Goal: Information Seeking & Learning: Check status

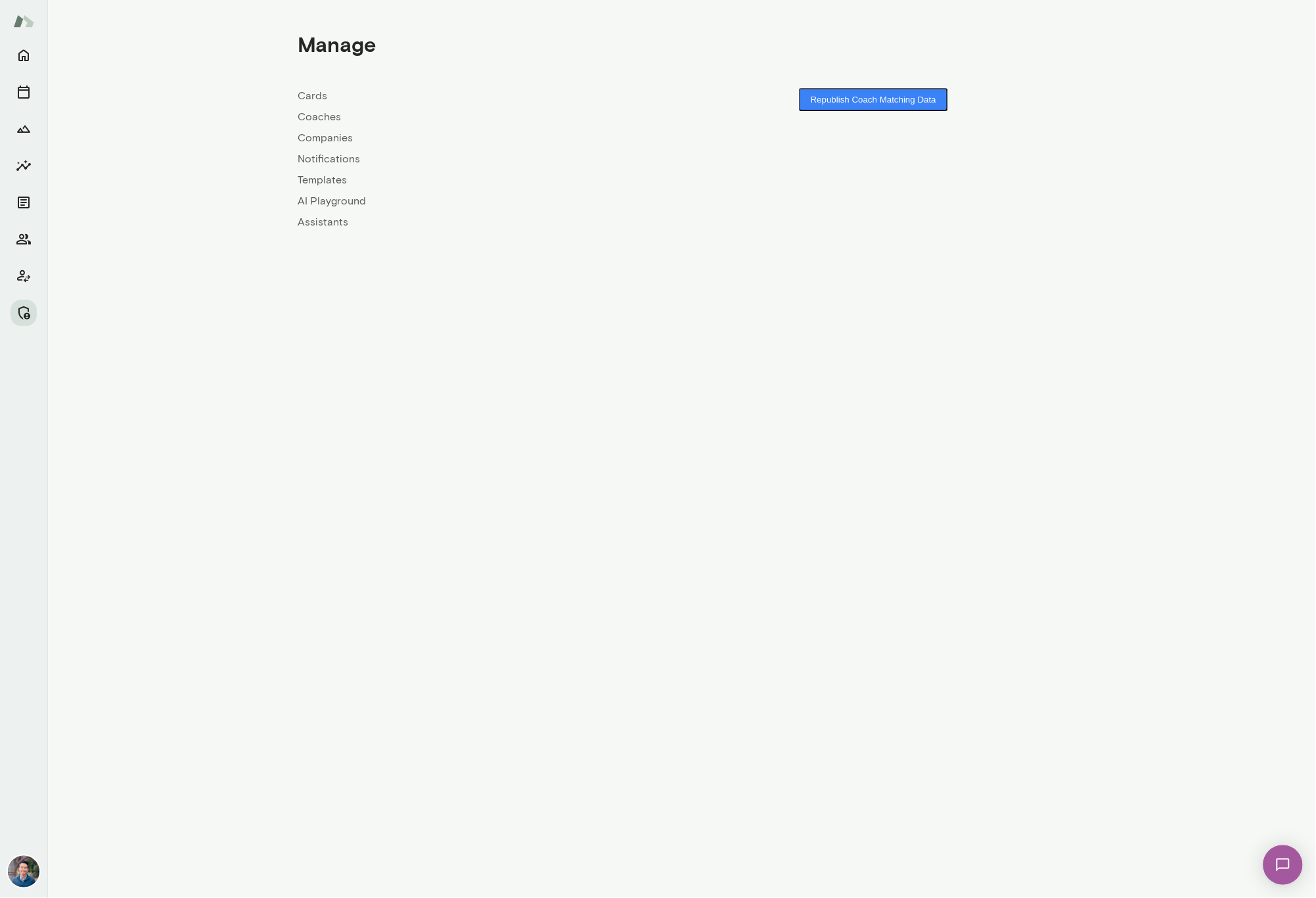
click at [320, 119] on link "Coaches" at bounding box center [490, 117] width 383 height 15
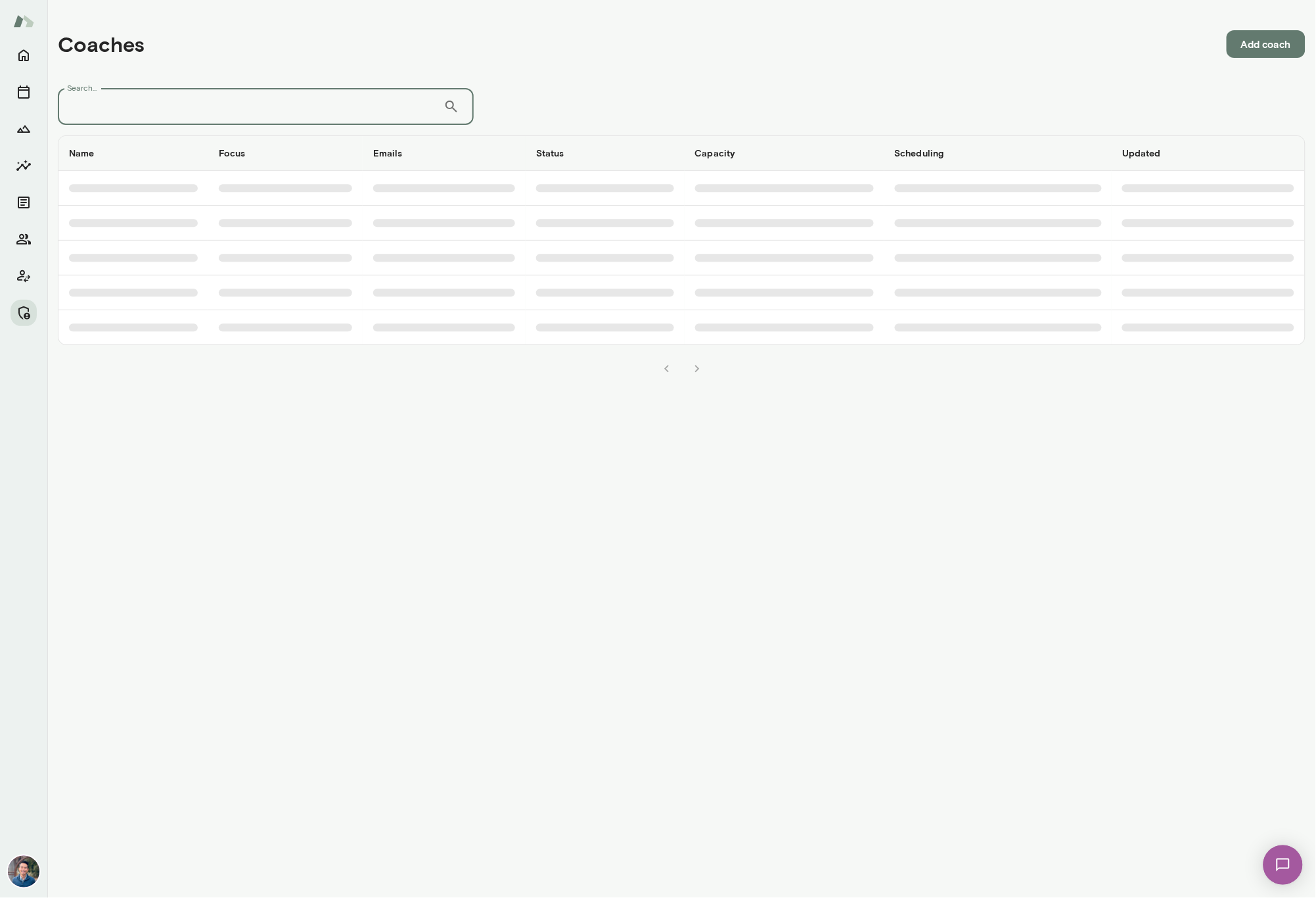
click at [293, 93] on input "Search..." at bounding box center [250, 106] width 385 height 37
click at [19, 243] on icon "Members" at bounding box center [23, 239] width 14 height 11
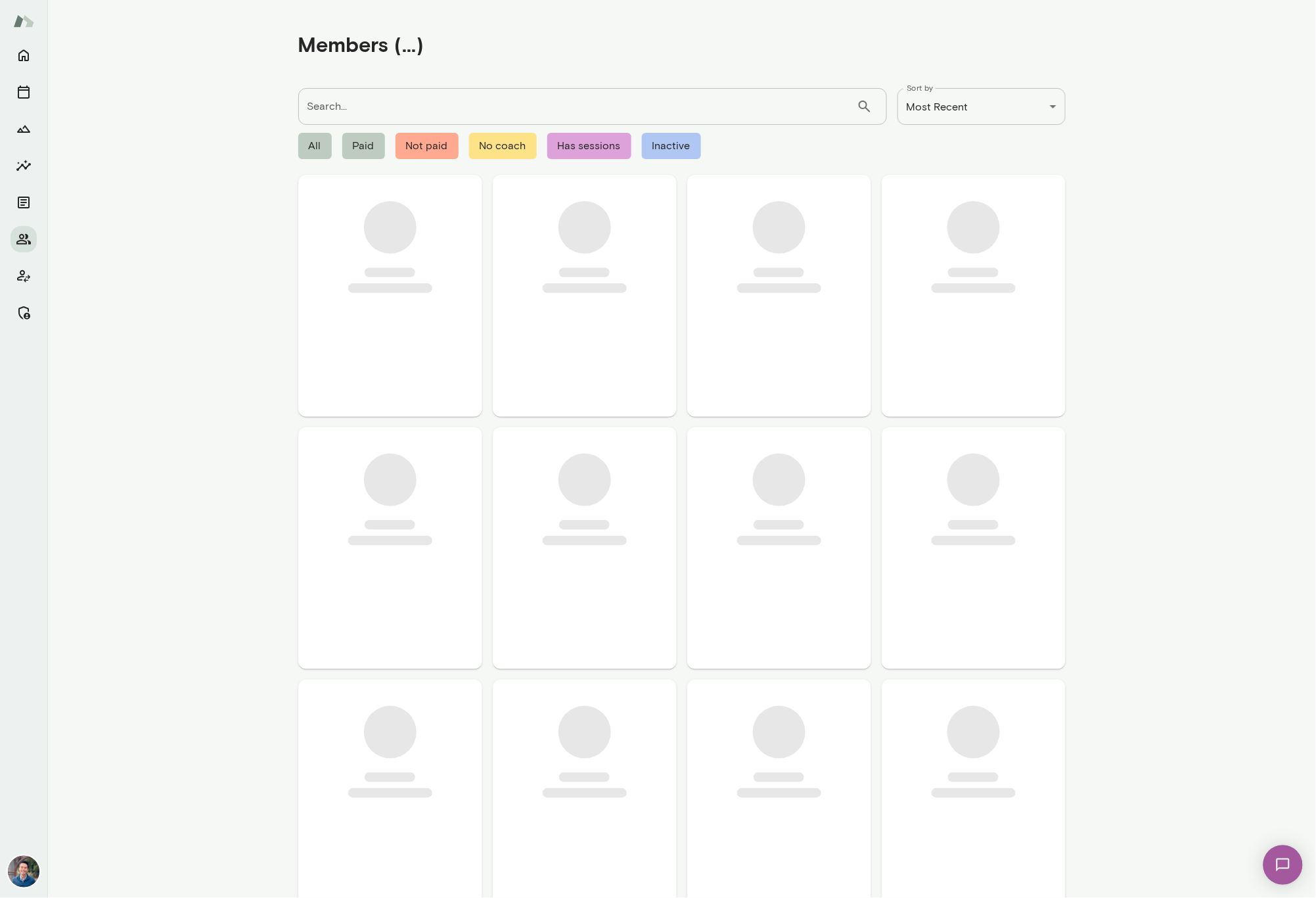
click at [340, 119] on input "Search..." at bounding box center [577, 106] width 558 height 37
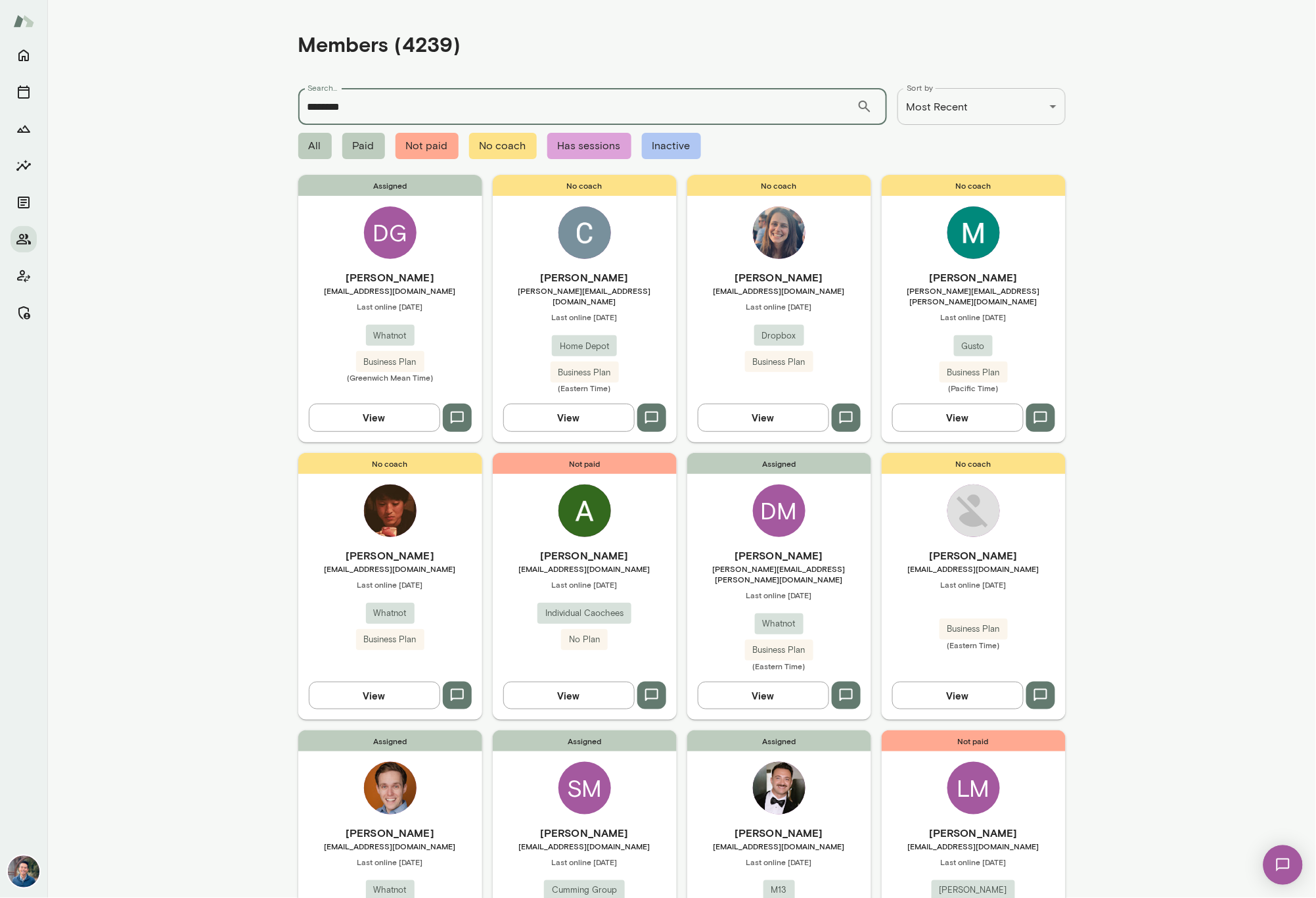
type input "********"
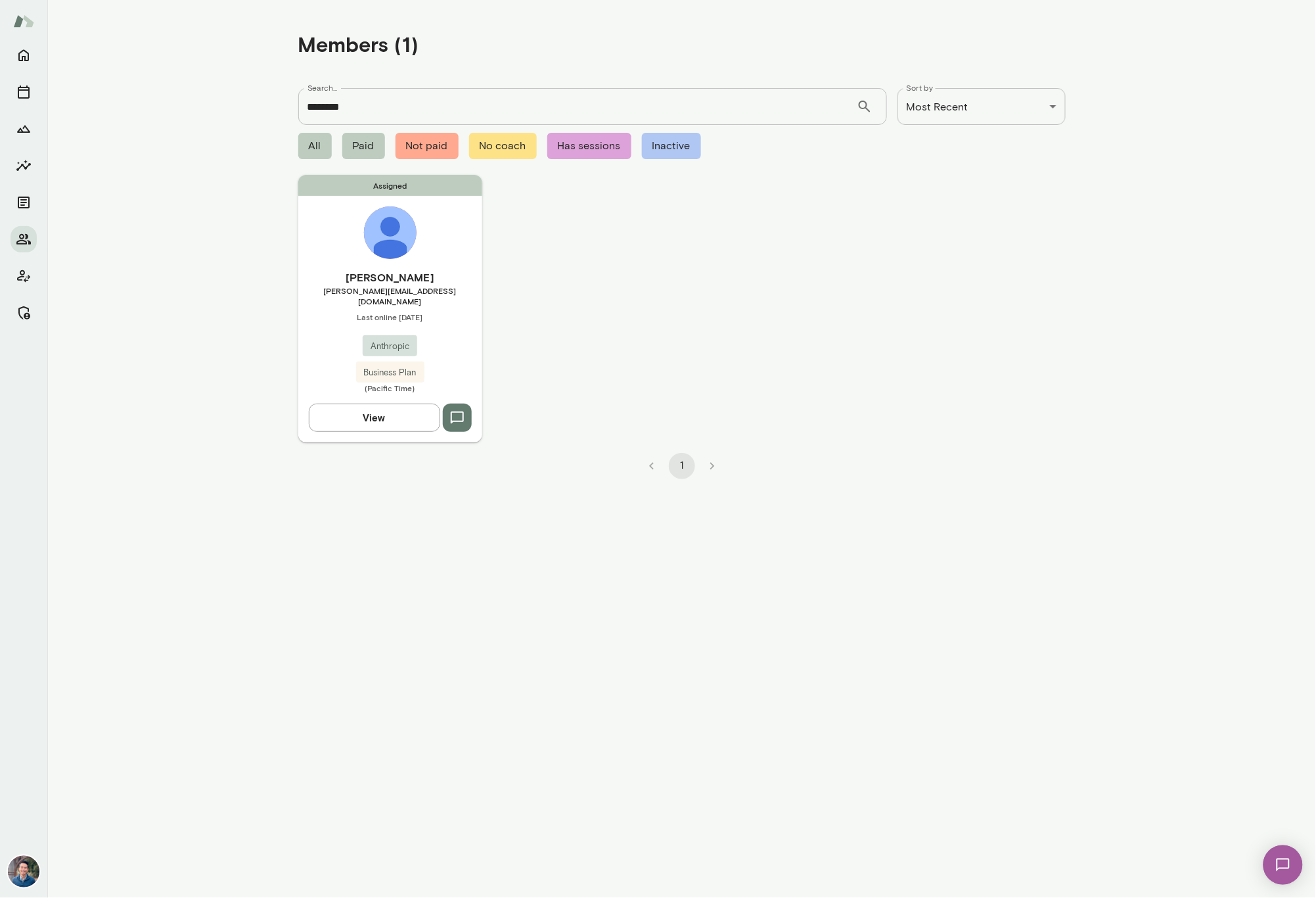
click at [404, 236] on img at bounding box center [390, 233] width 52 height 52
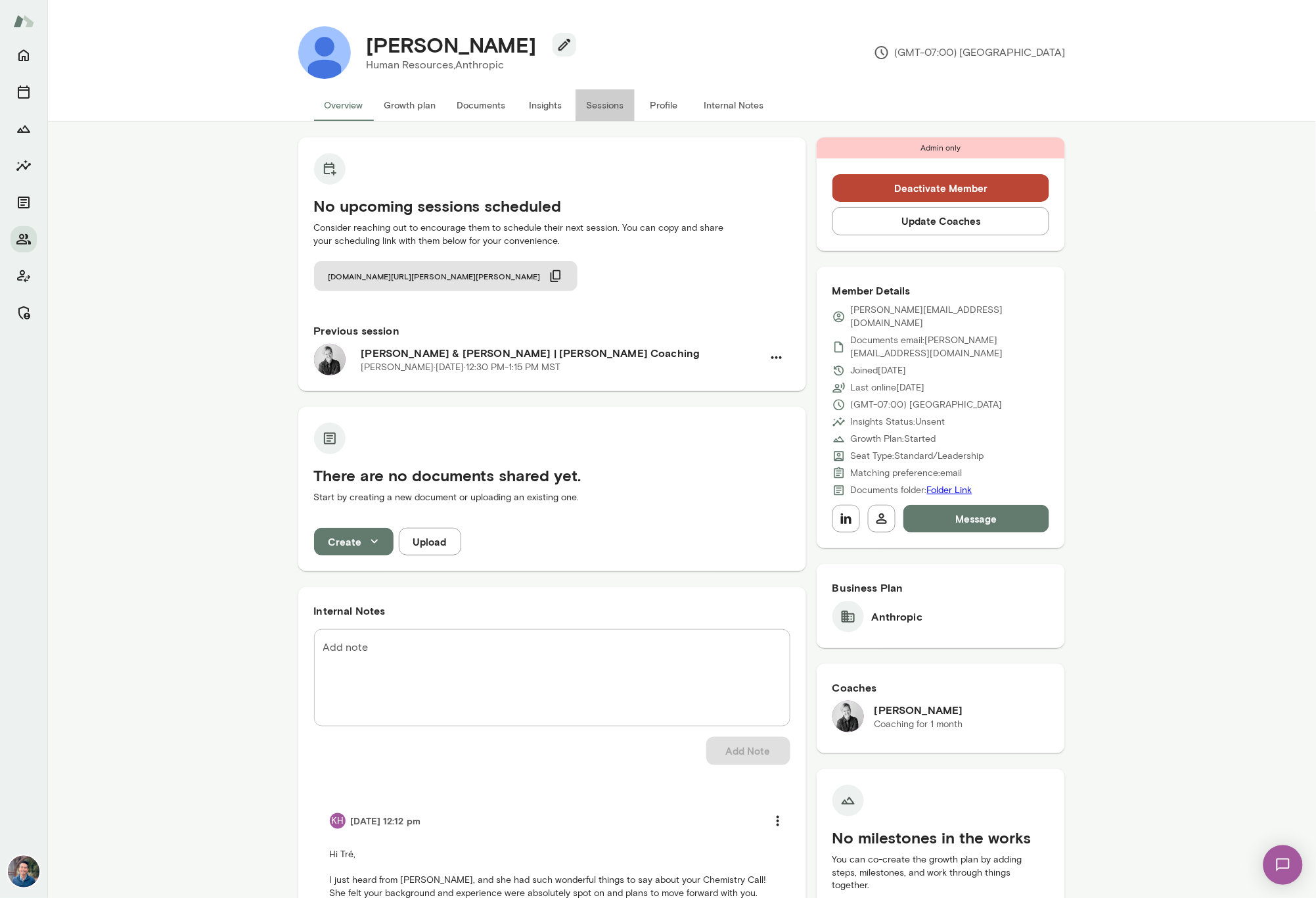
click at [600, 108] on button "Sessions" at bounding box center [604, 105] width 59 height 32
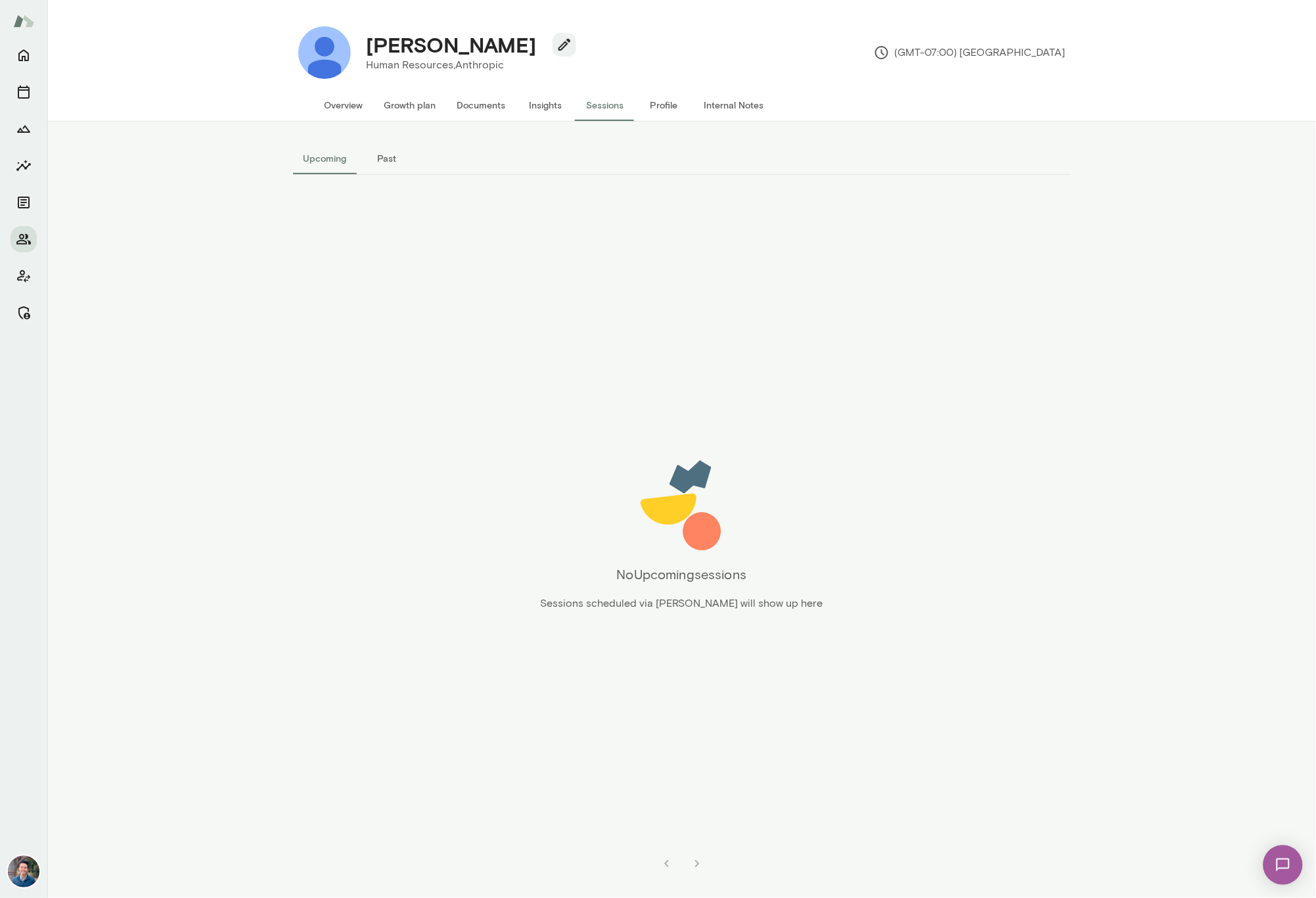
click at [343, 104] on button "Overview" at bounding box center [344, 105] width 60 height 32
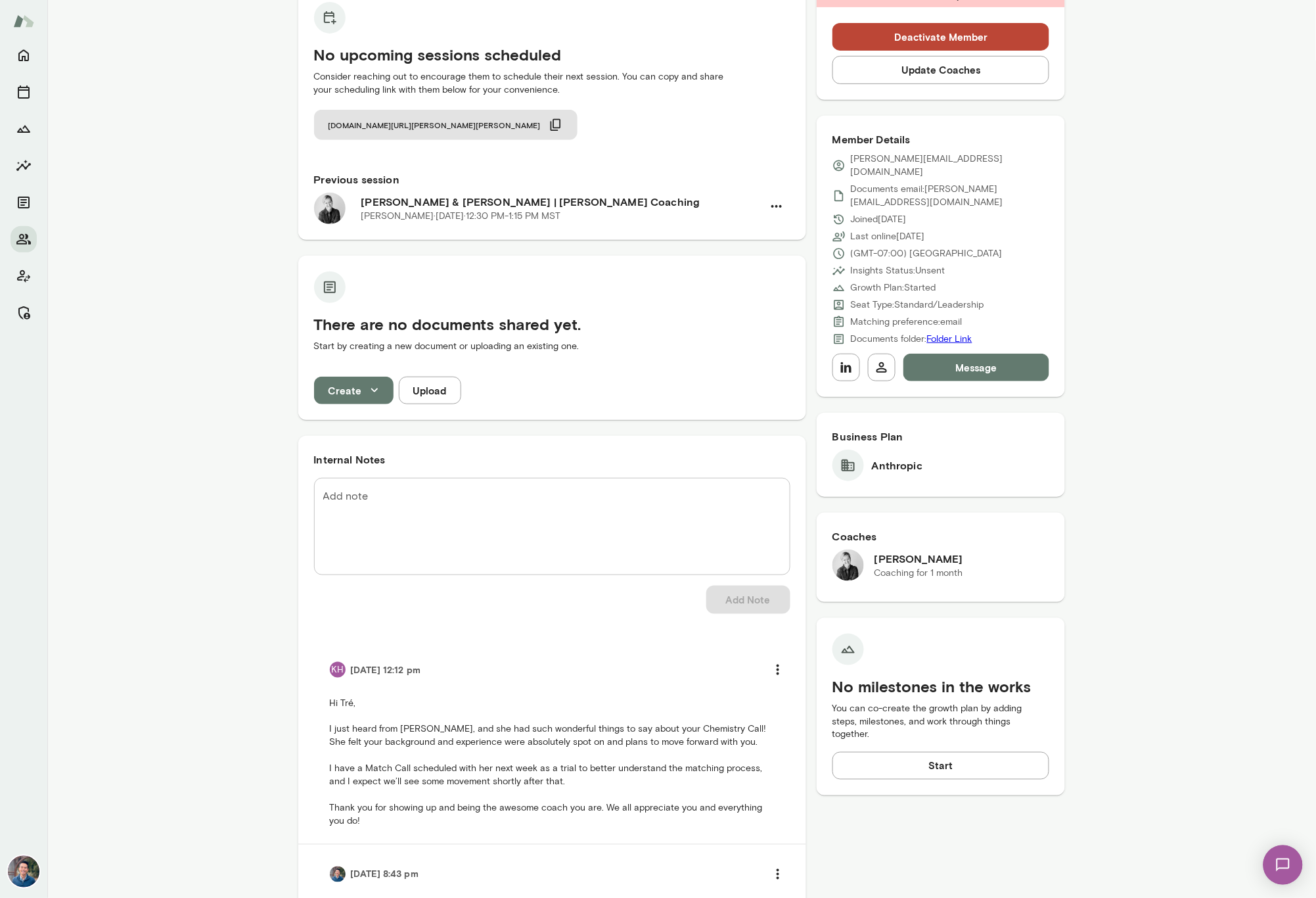
scroll to position [152, 0]
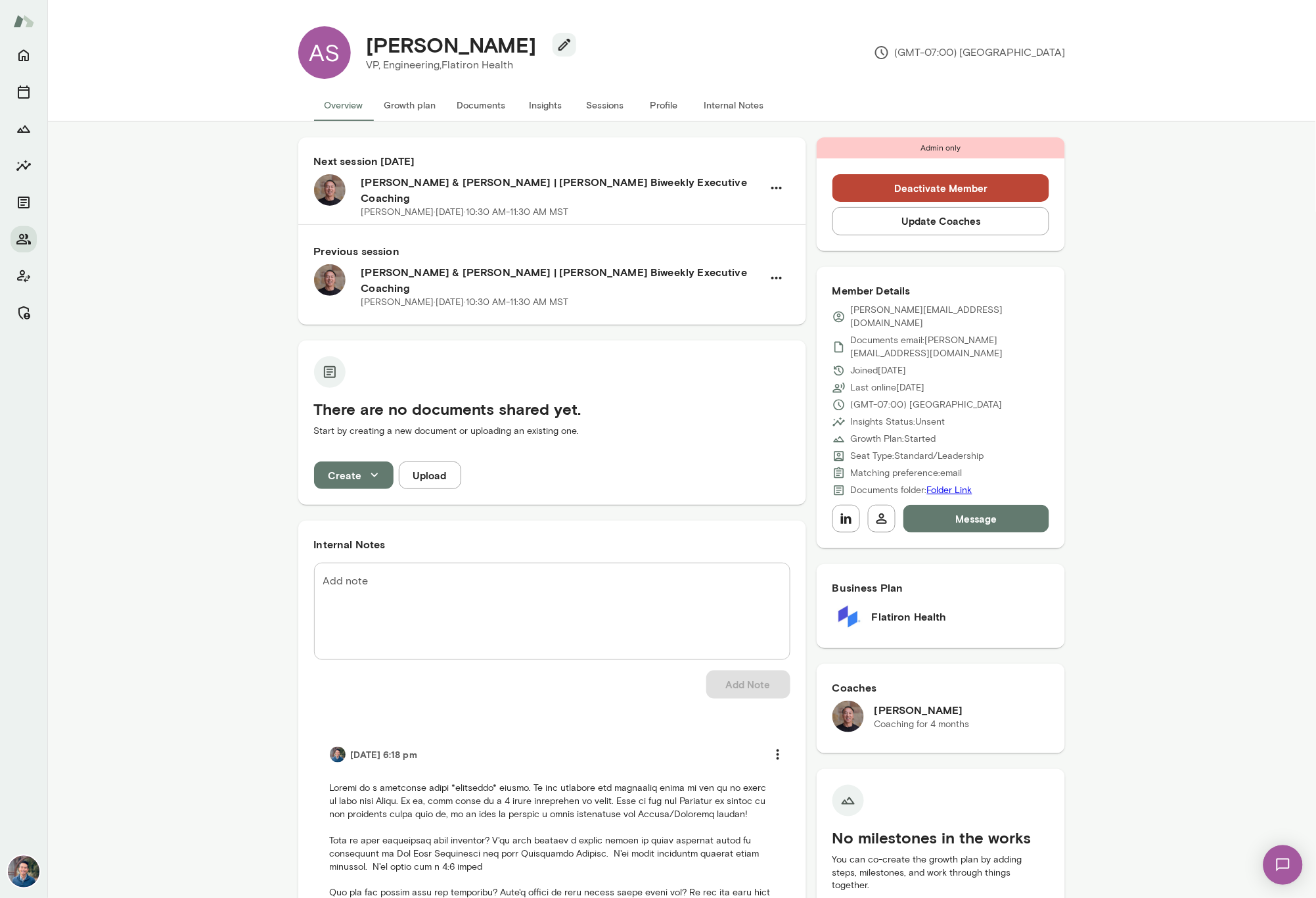
click at [593, 108] on button "Sessions" at bounding box center [604, 105] width 59 height 32
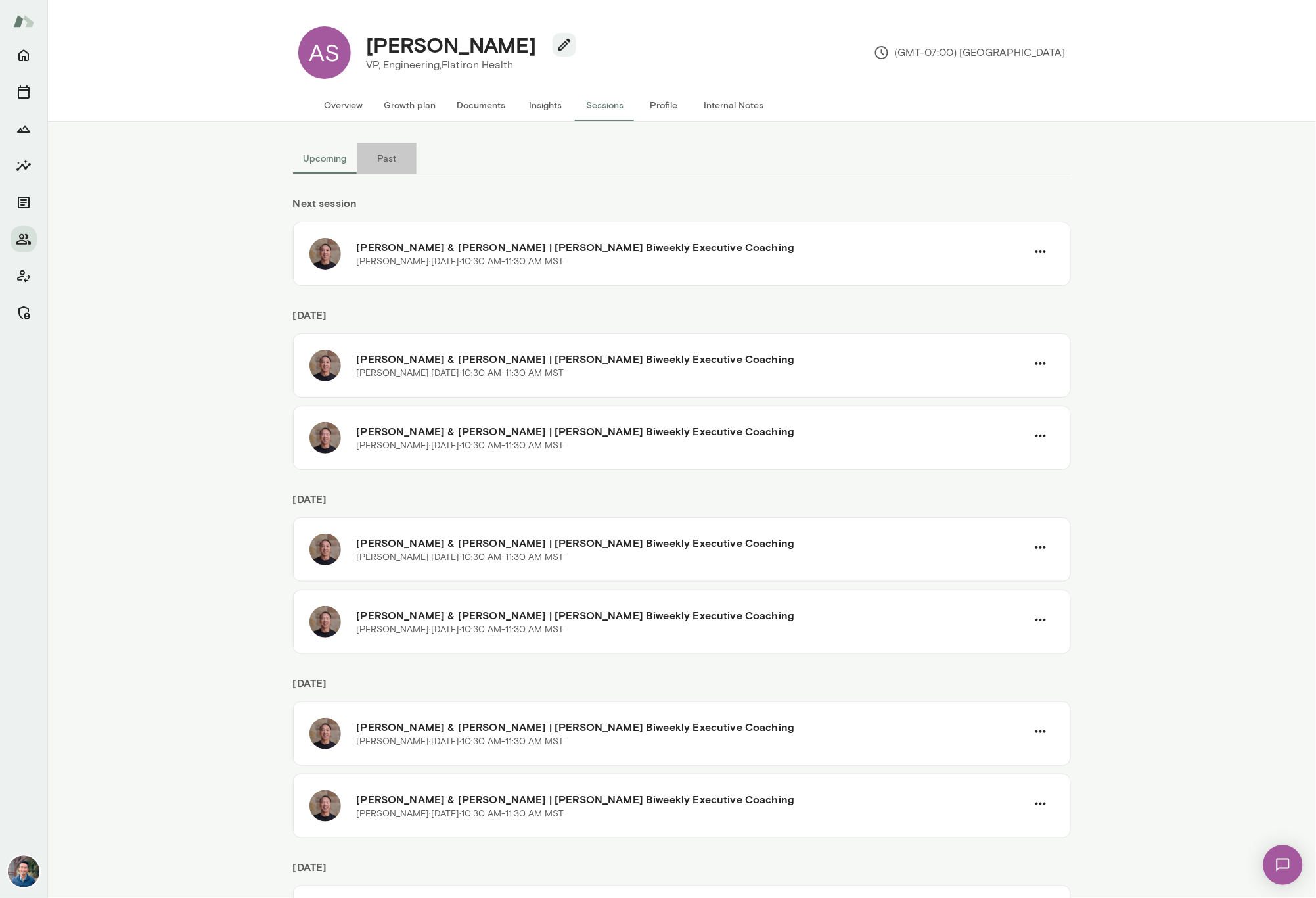
click at [379, 157] on button "Past" at bounding box center [386, 158] width 59 height 32
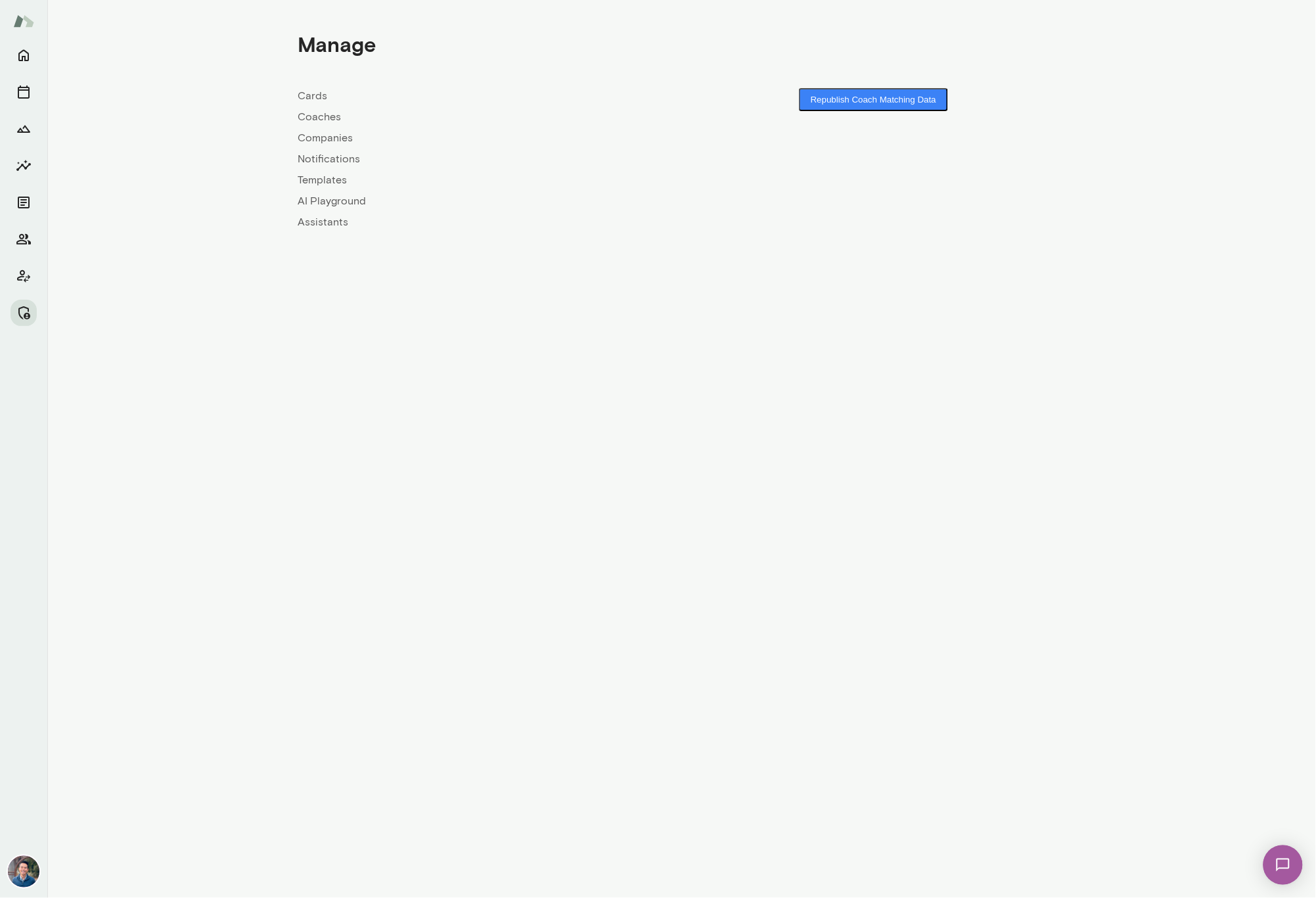
click at [326, 134] on link "Companies" at bounding box center [490, 138] width 383 height 15
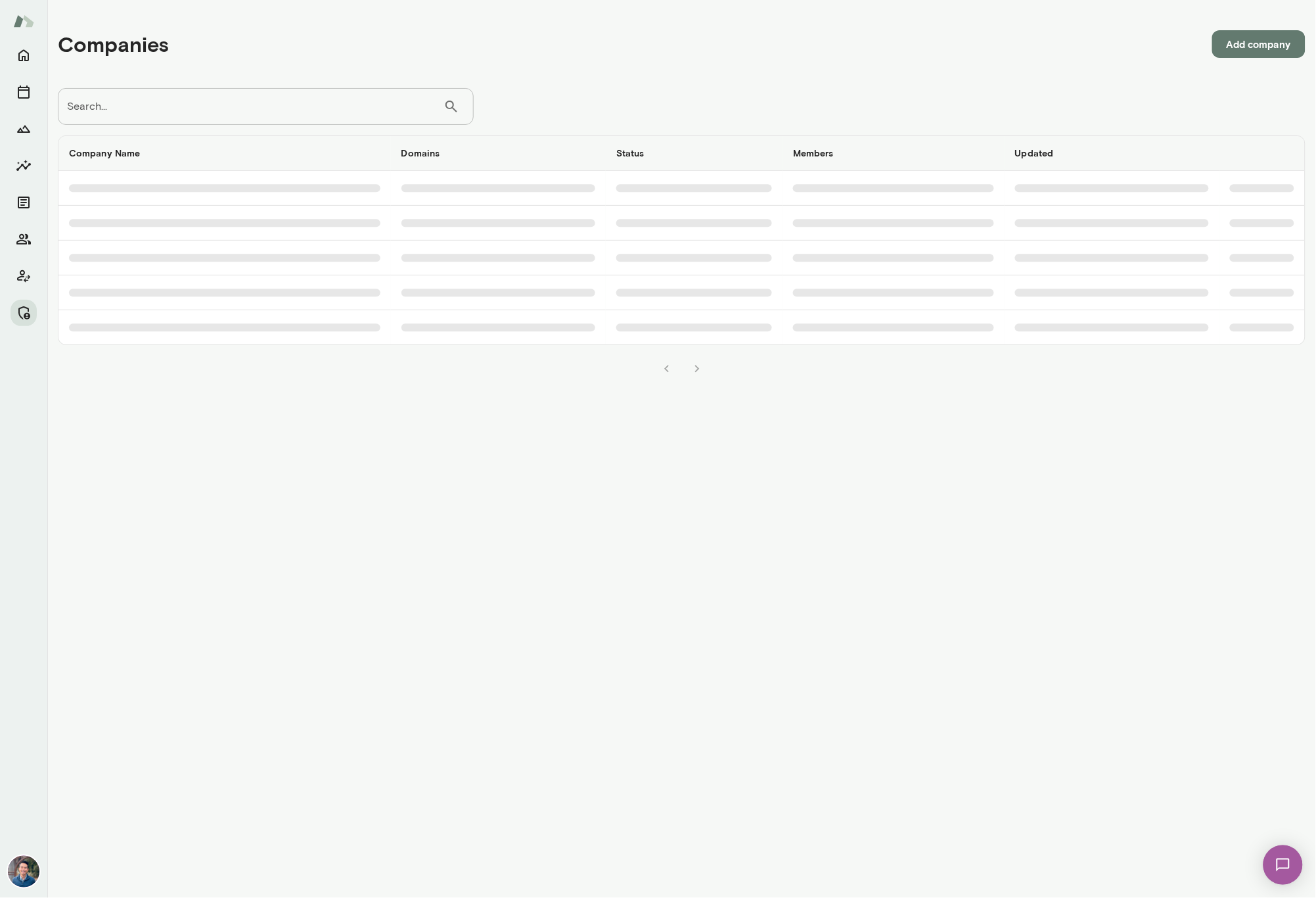
click at [310, 99] on input "Search..." at bounding box center [250, 106] width 385 height 37
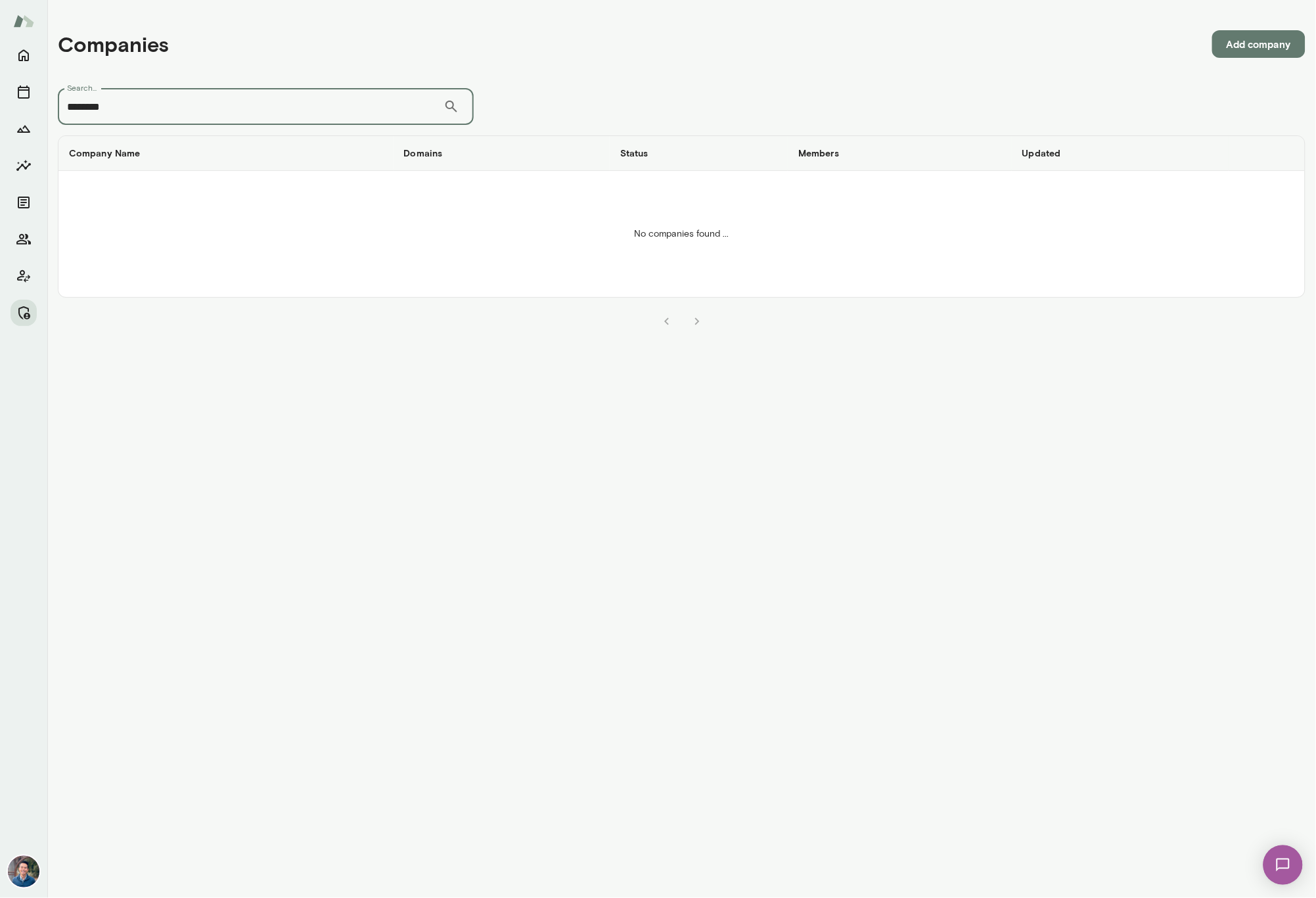
type input "********"
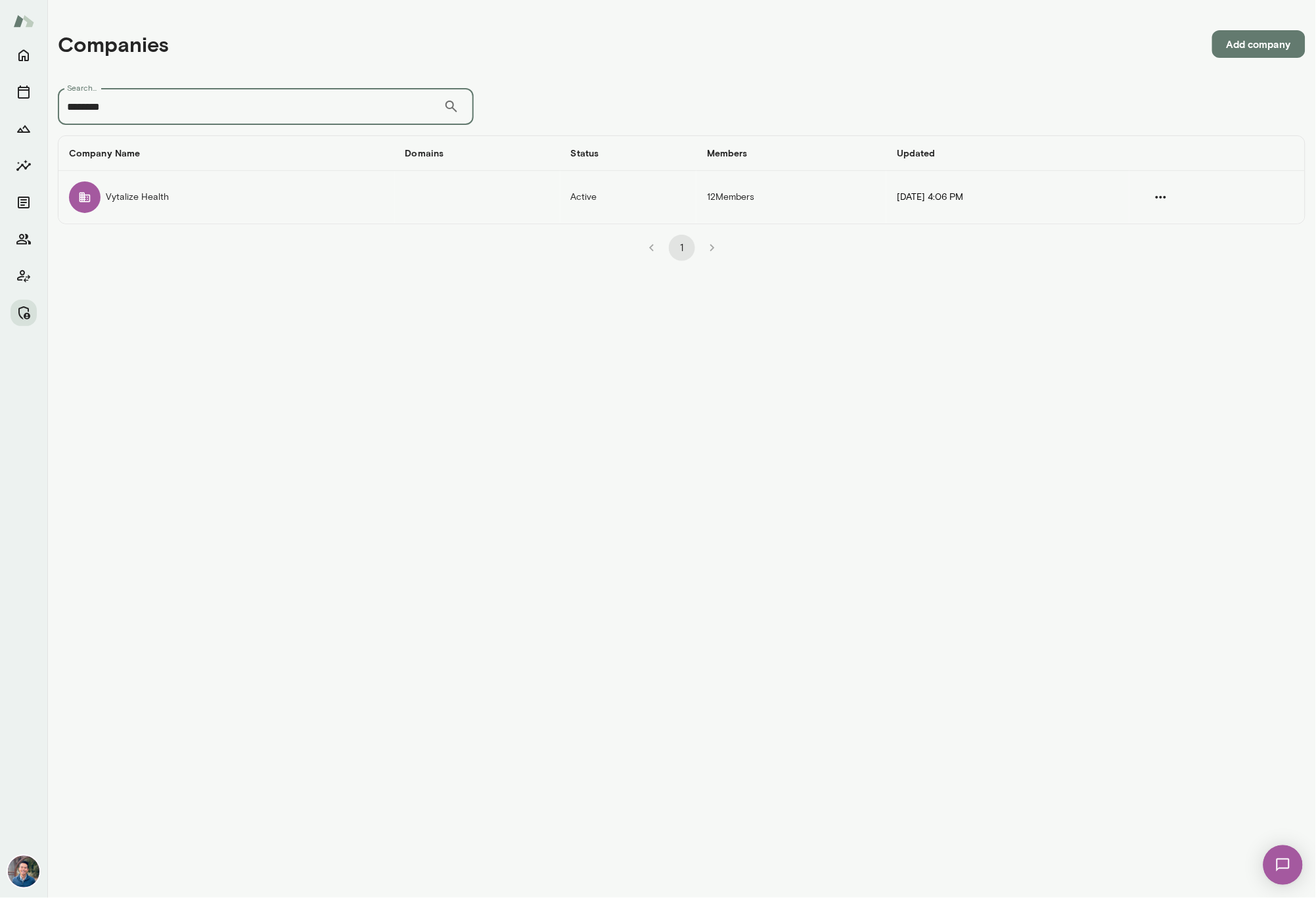
click at [200, 201] on td "Vytalize Health" at bounding box center [227, 197] width 336 height 52
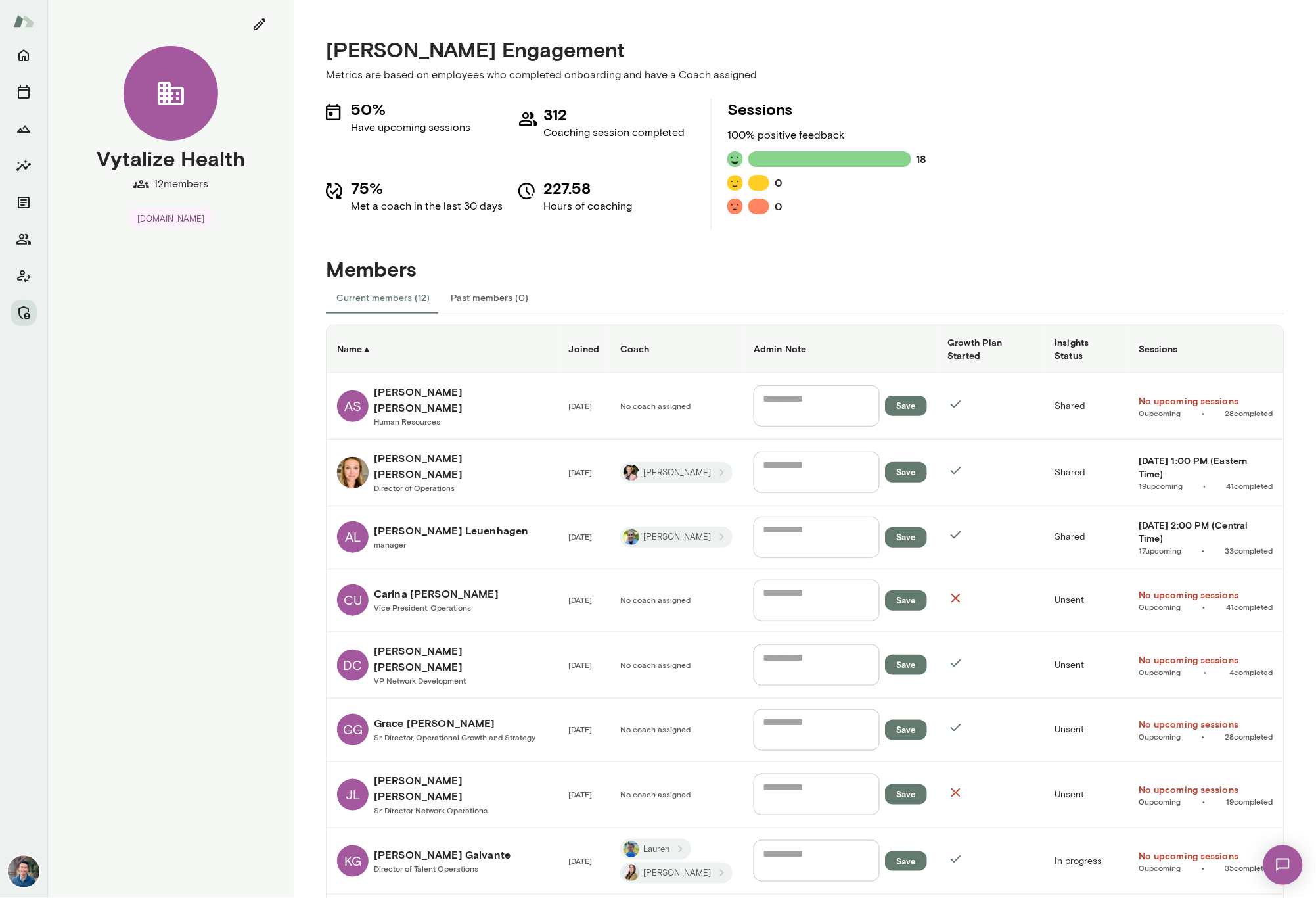
click at [667, 361] on th "Coach" at bounding box center [676, 350] width 133 height 48
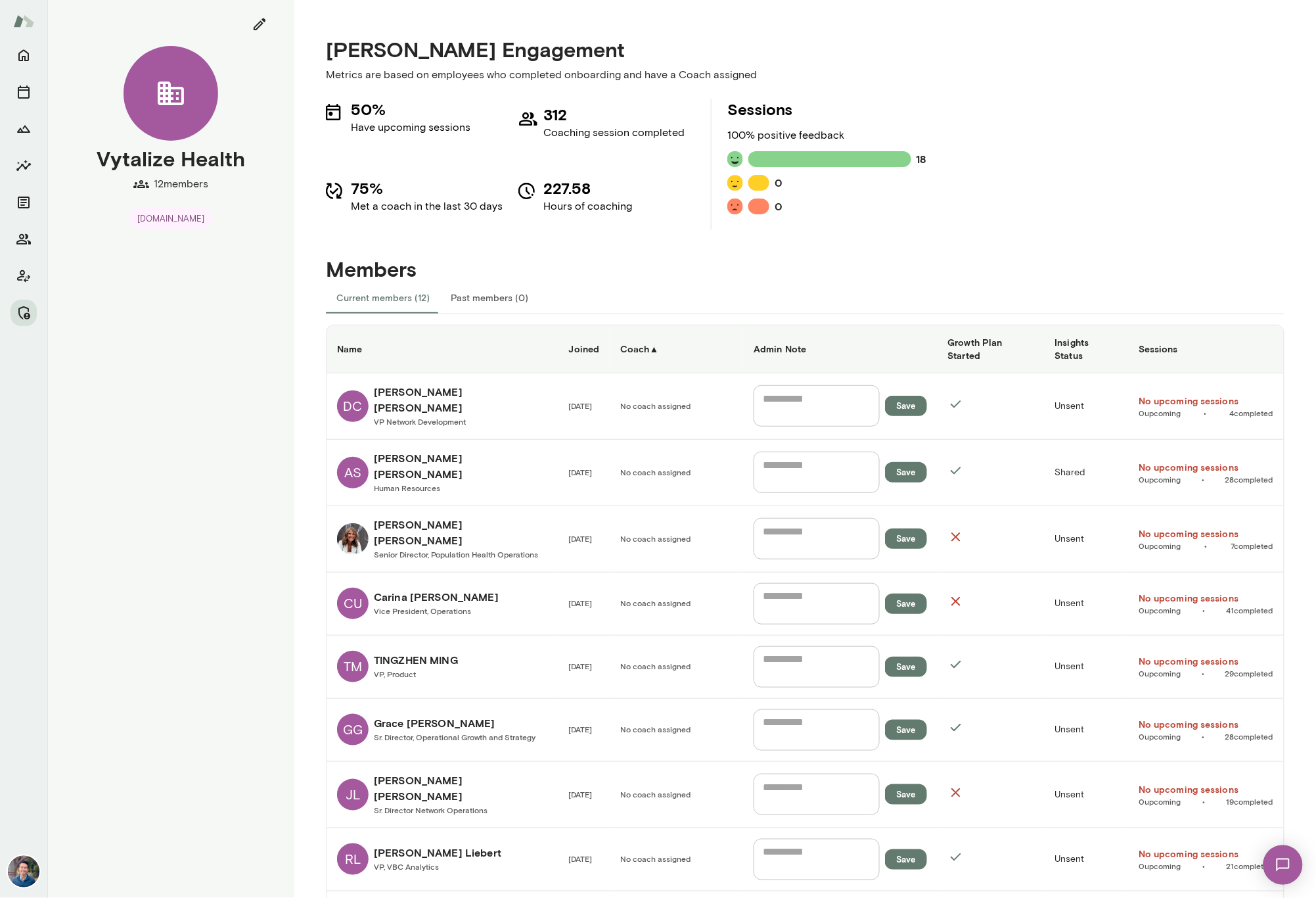
click at [669, 354] on h6 "Coach ▲" at bounding box center [676, 350] width 112 height 14
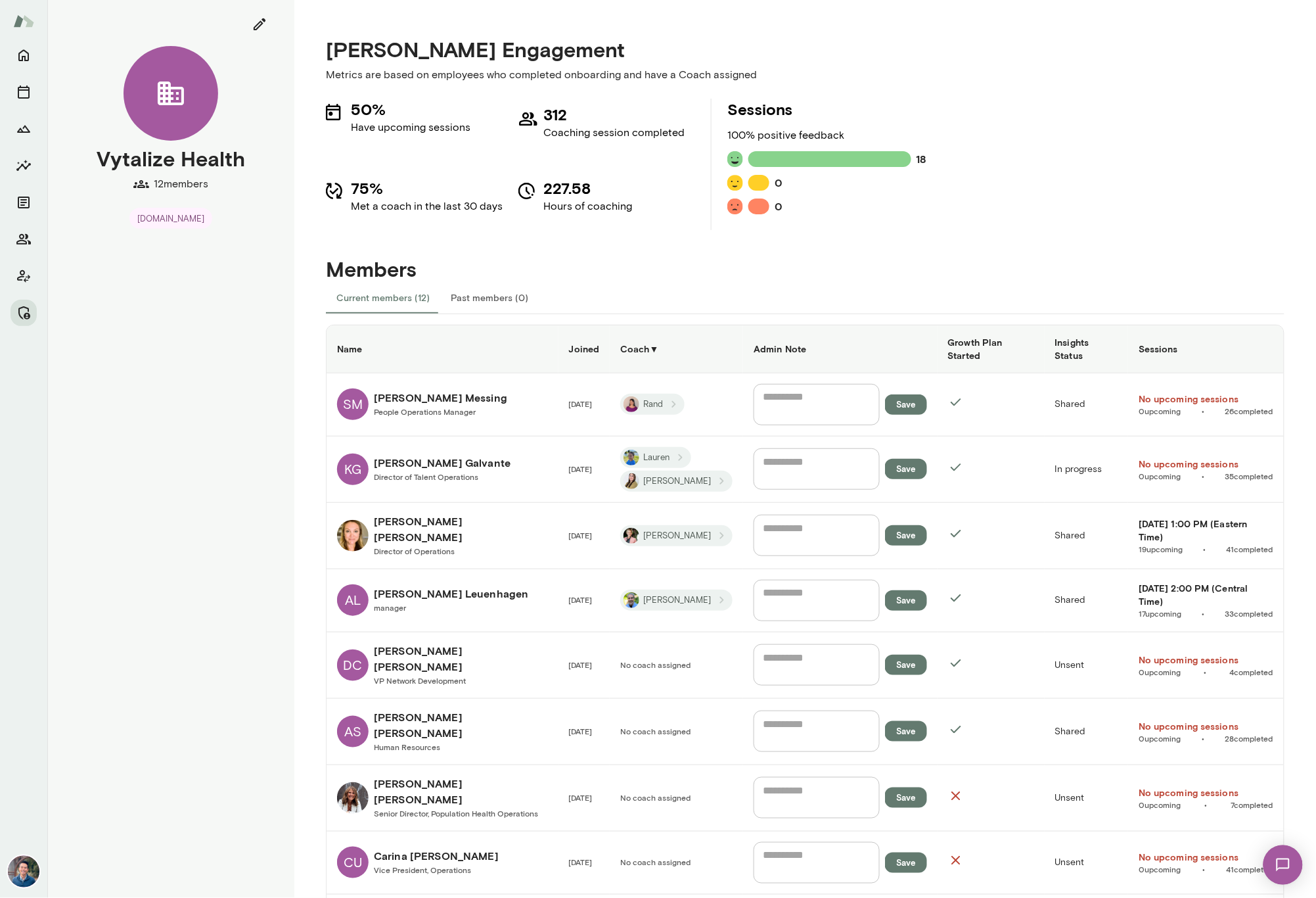
click at [421, 396] on h6 "Sarah Messing" at bounding box center [440, 398] width 133 height 15
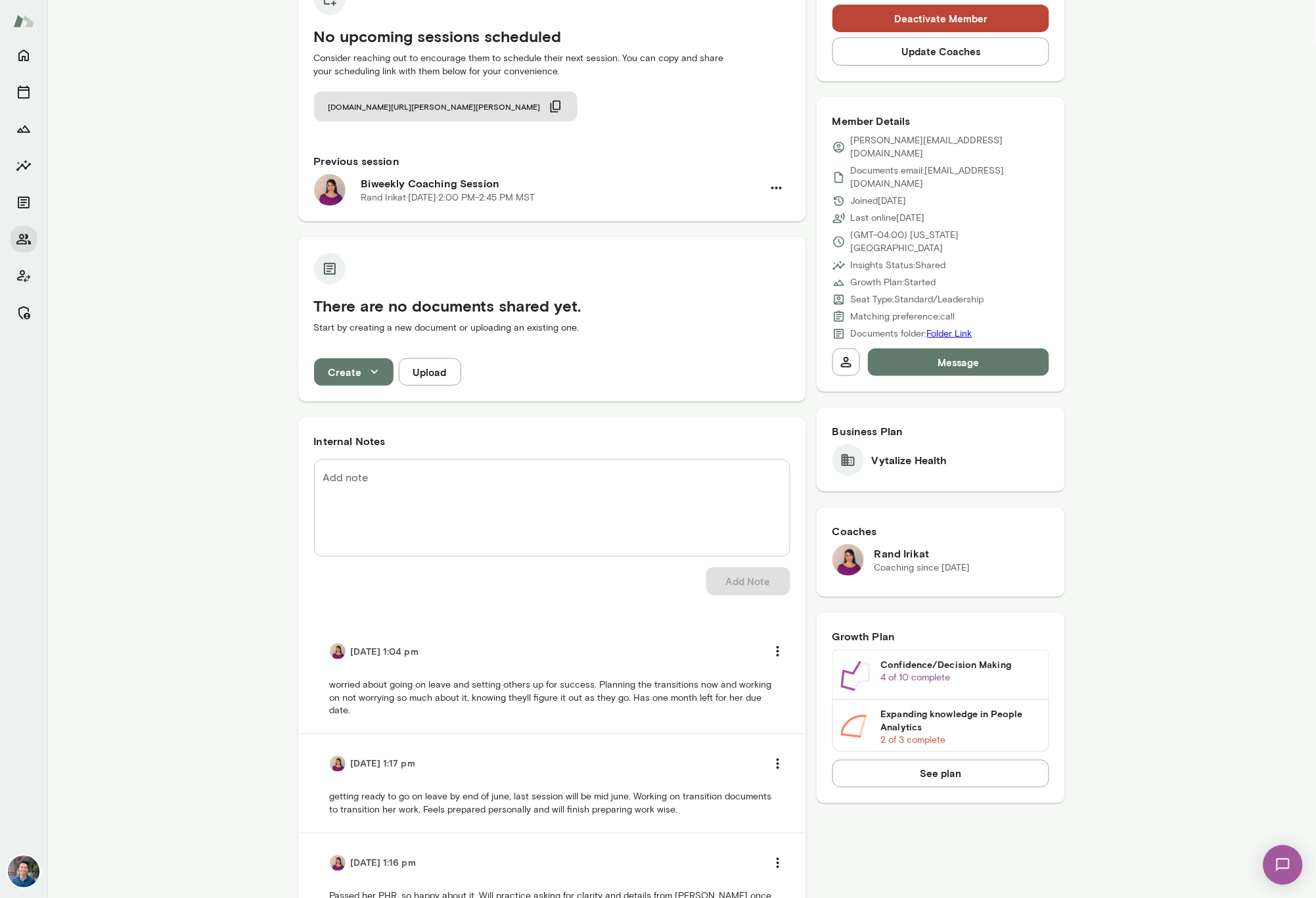
scroll to position [171, 0]
click at [798, 229] on div "No upcoming sessions scheduled Consider reaching out to encourage them to sched…" at bounding box center [552, 488] width 508 height 1044
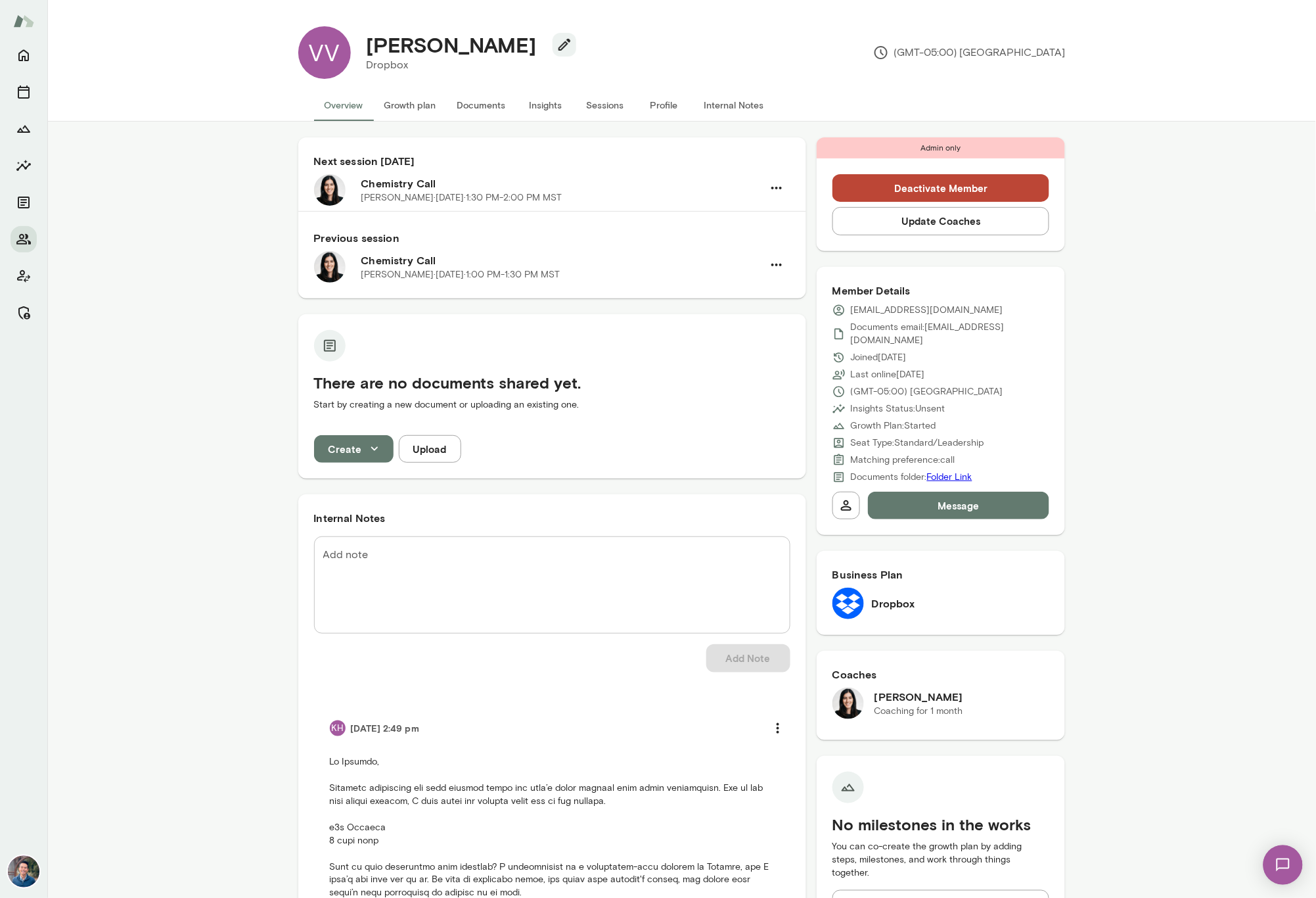
click at [605, 105] on button "Sessions" at bounding box center [604, 105] width 59 height 32
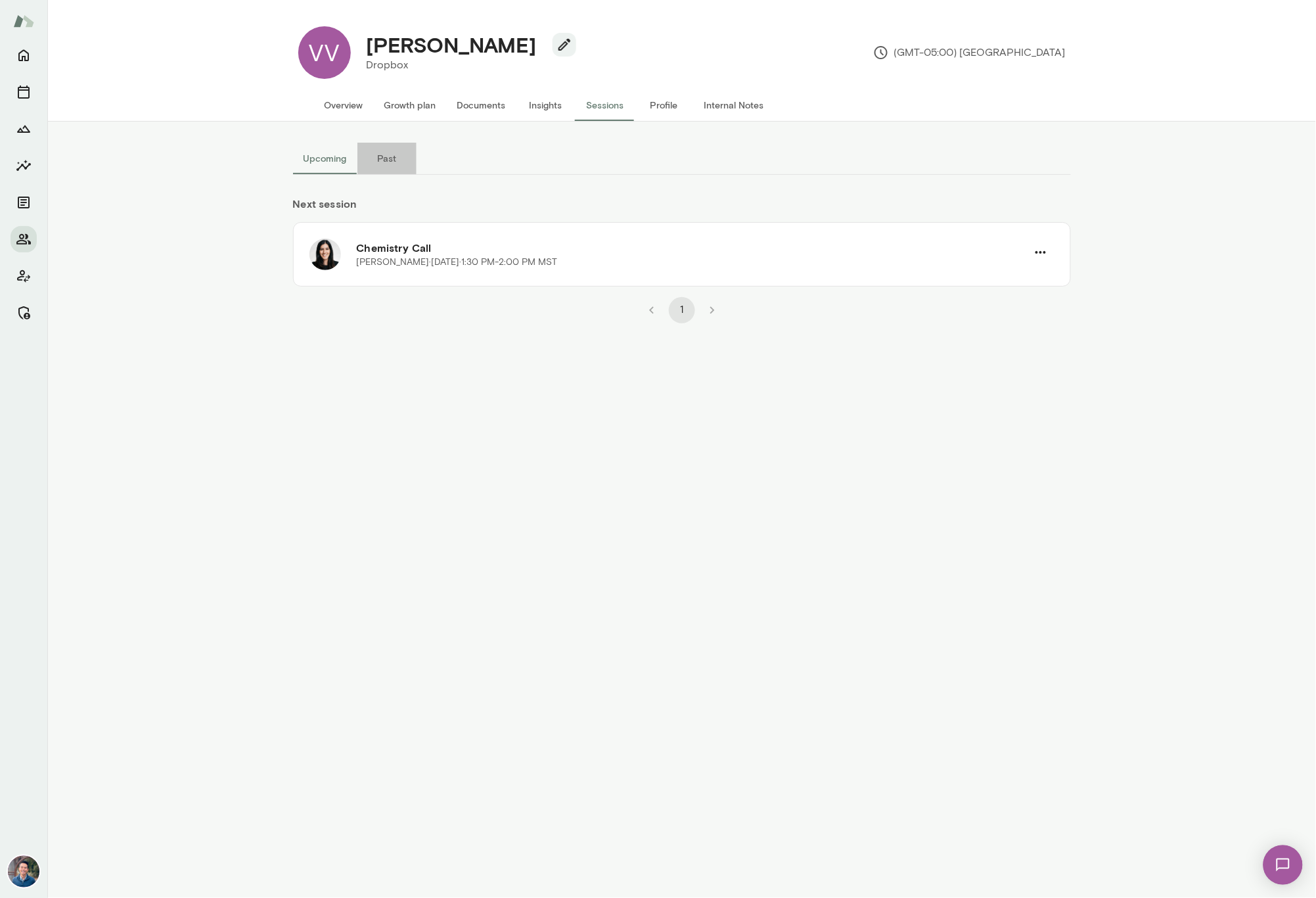
click at [392, 165] on button "Past" at bounding box center [386, 158] width 59 height 32
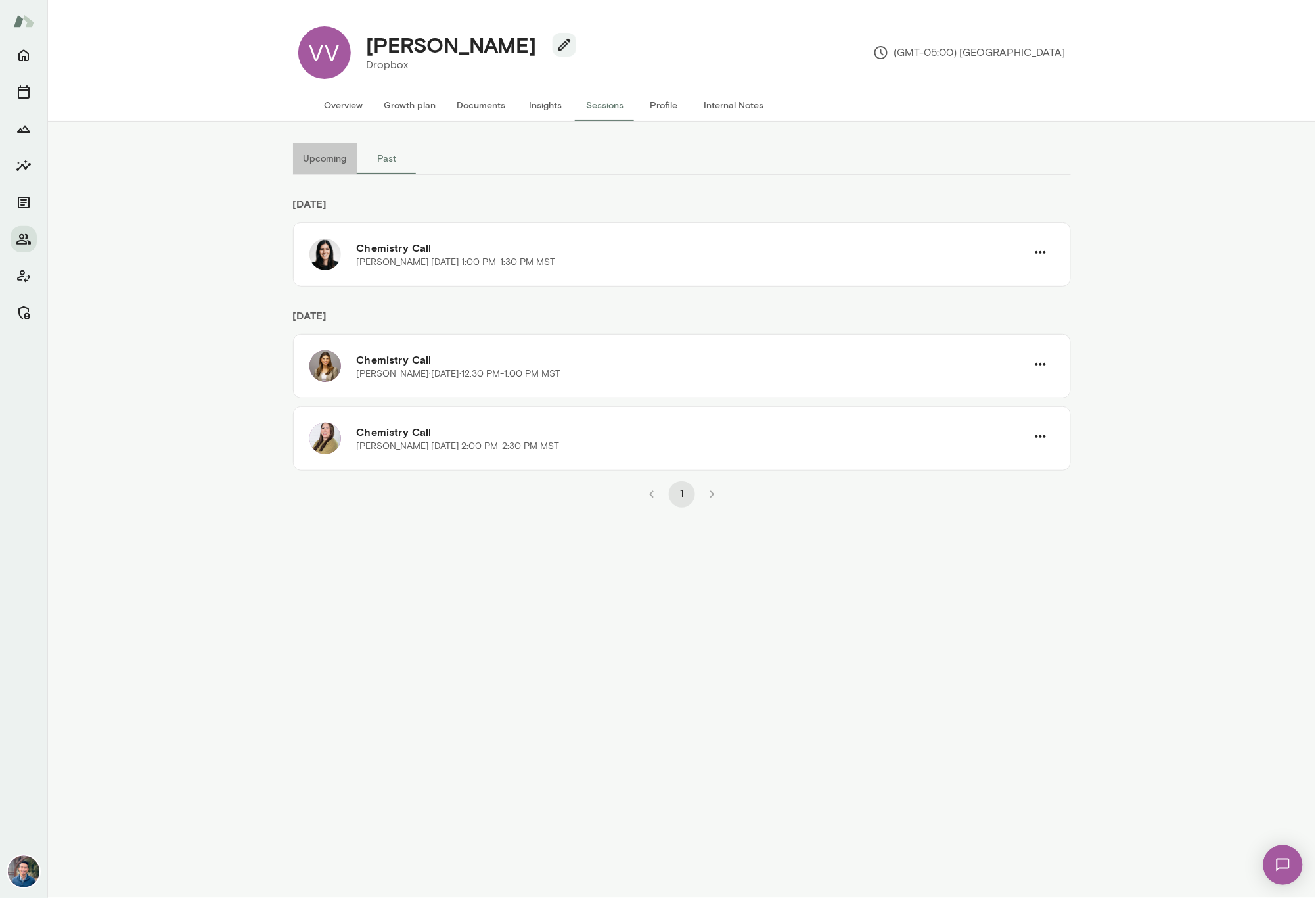
click at [326, 165] on button "Upcoming" at bounding box center [324, 158] width 65 height 32
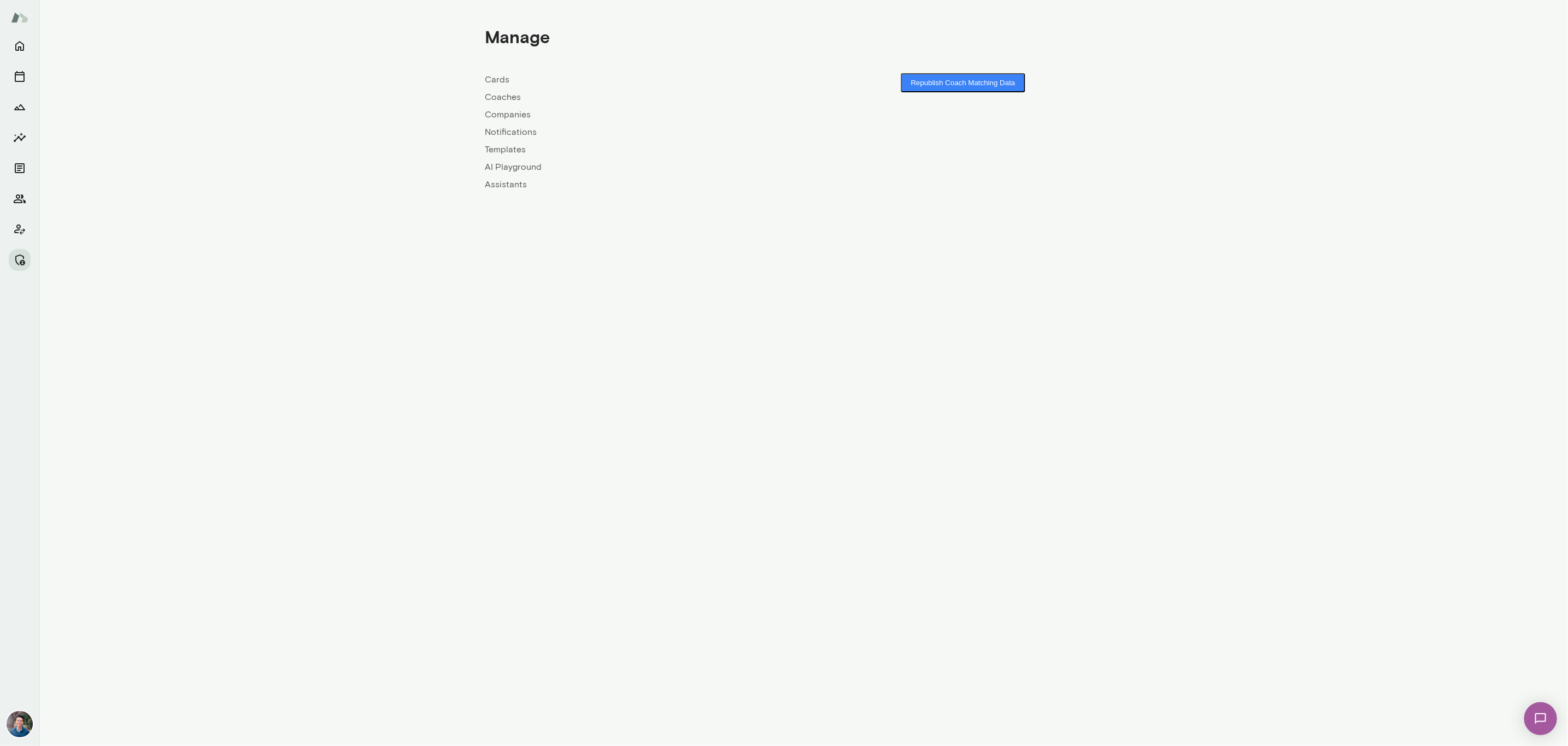
click at [510, 110] on link "Companies" at bounding box center [644, 115] width 319 height 13
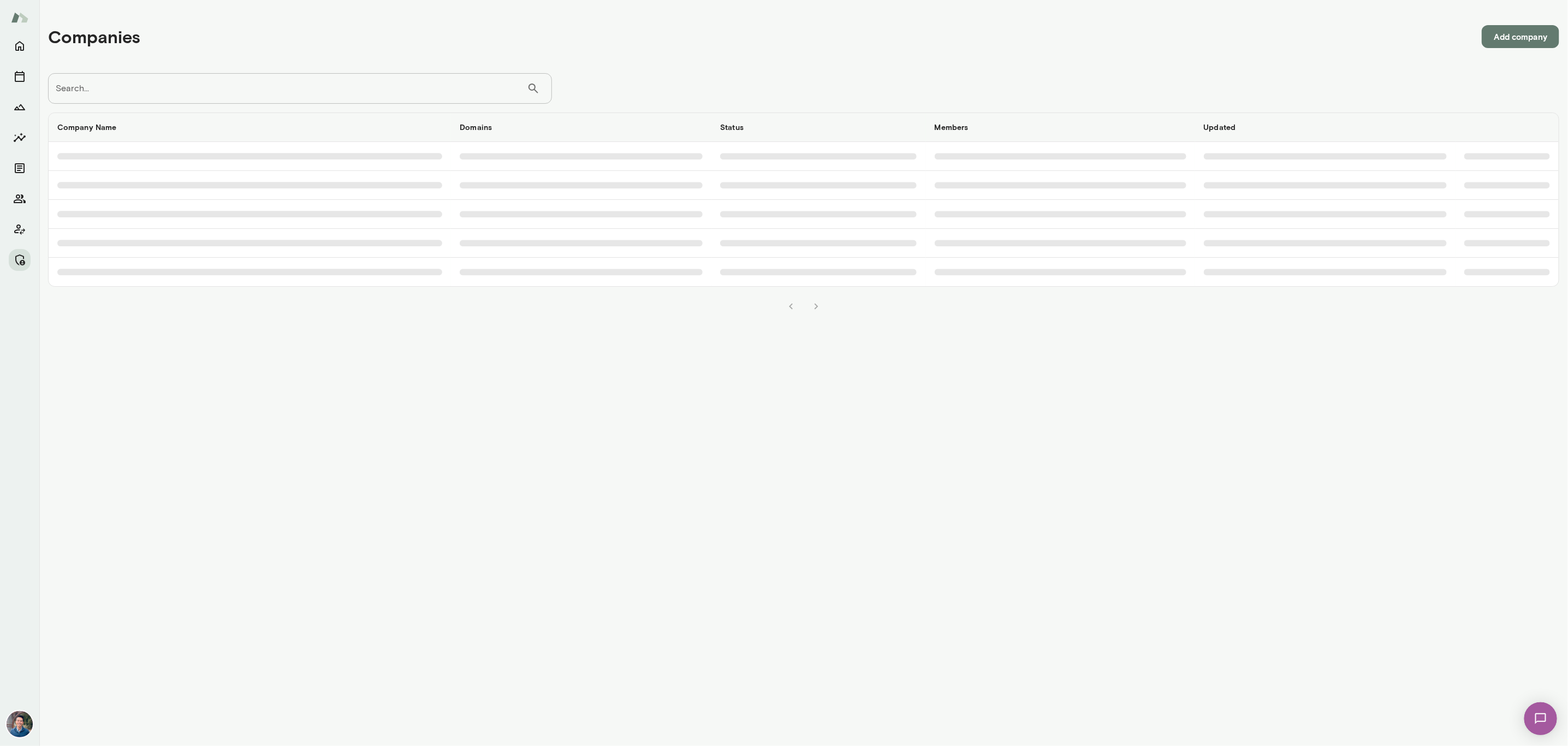
click at [388, 83] on input "Search..." at bounding box center [287, 88] width 479 height 30
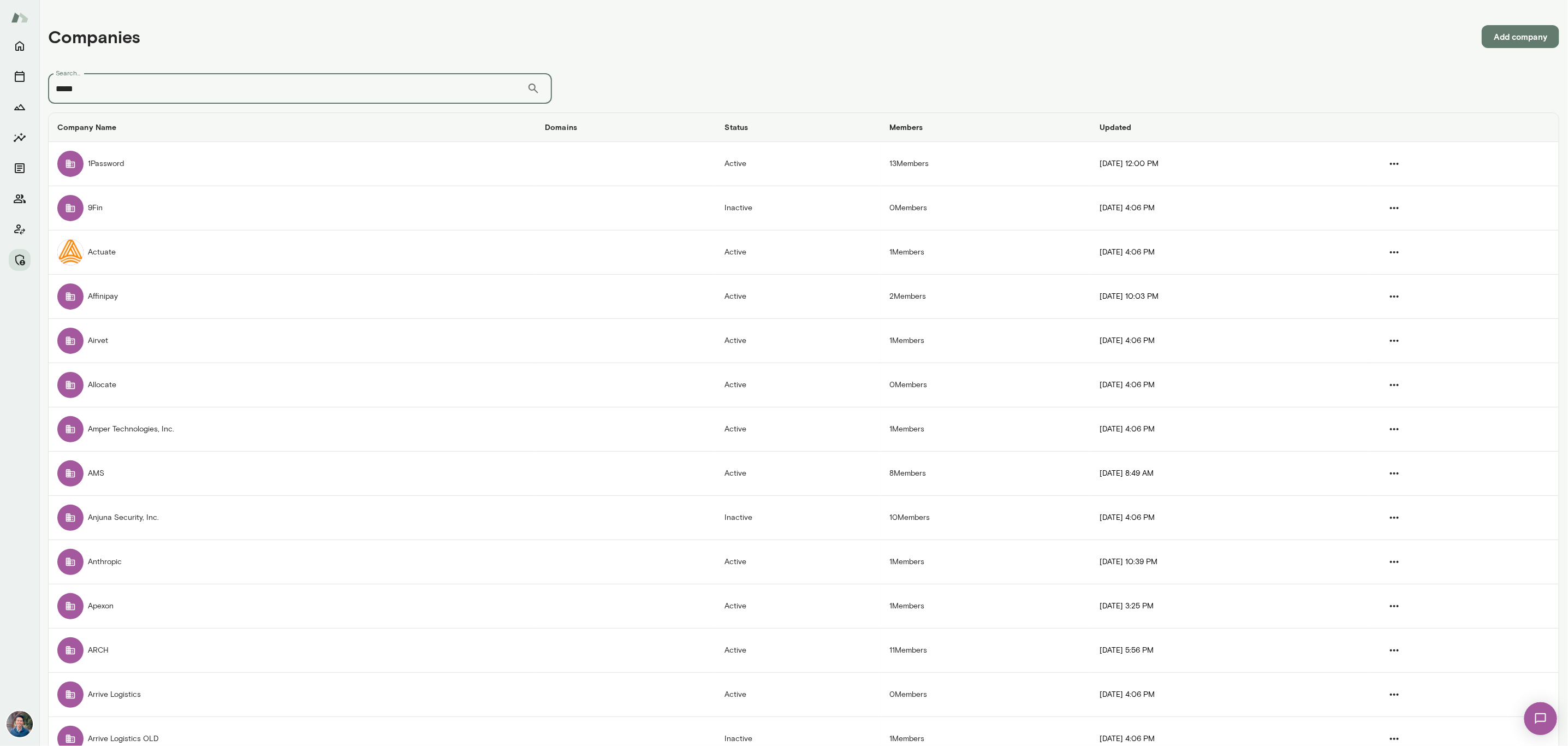
type input "*****"
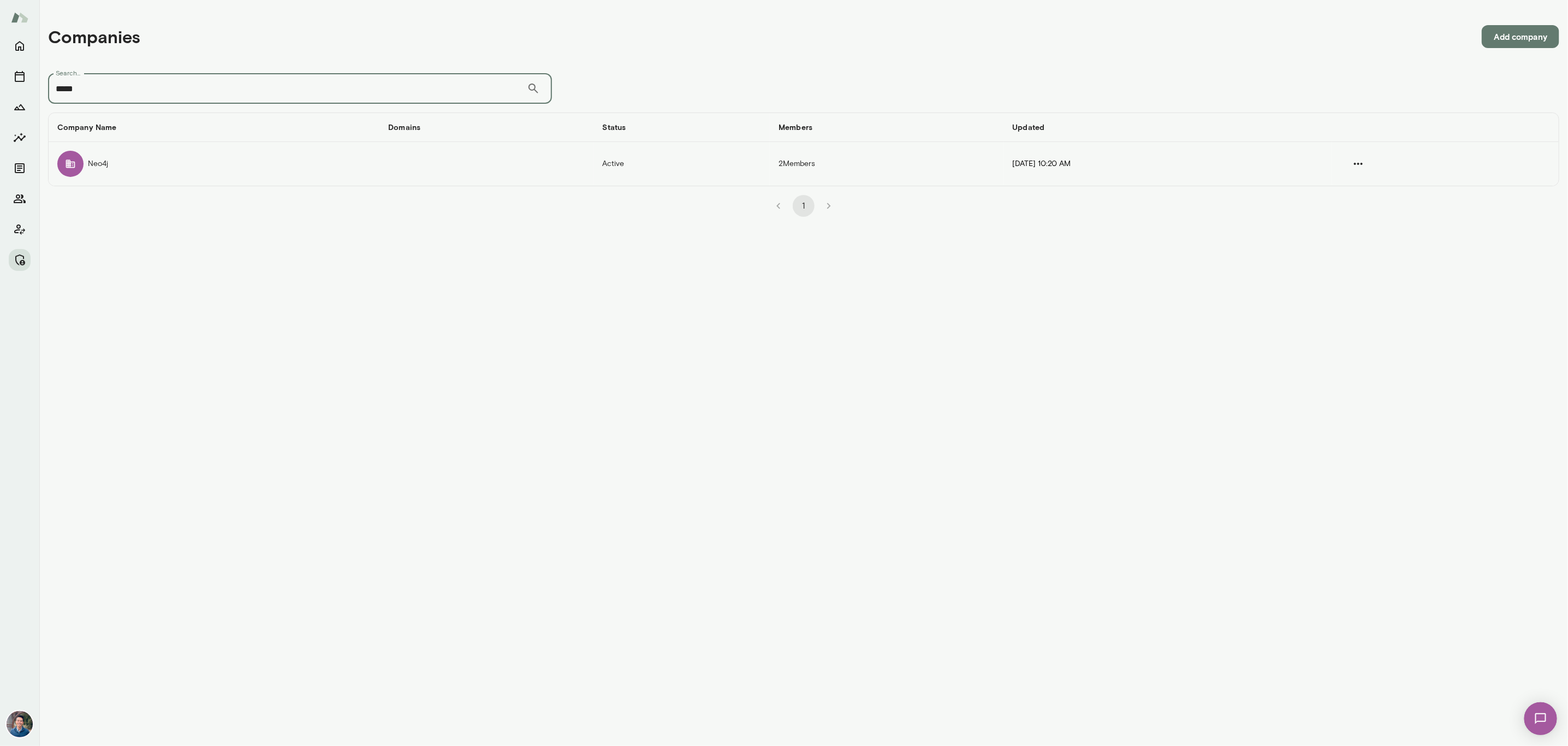
click at [211, 170] on td "Neo4j" at bounding box center [214, 164] width 331 height 43
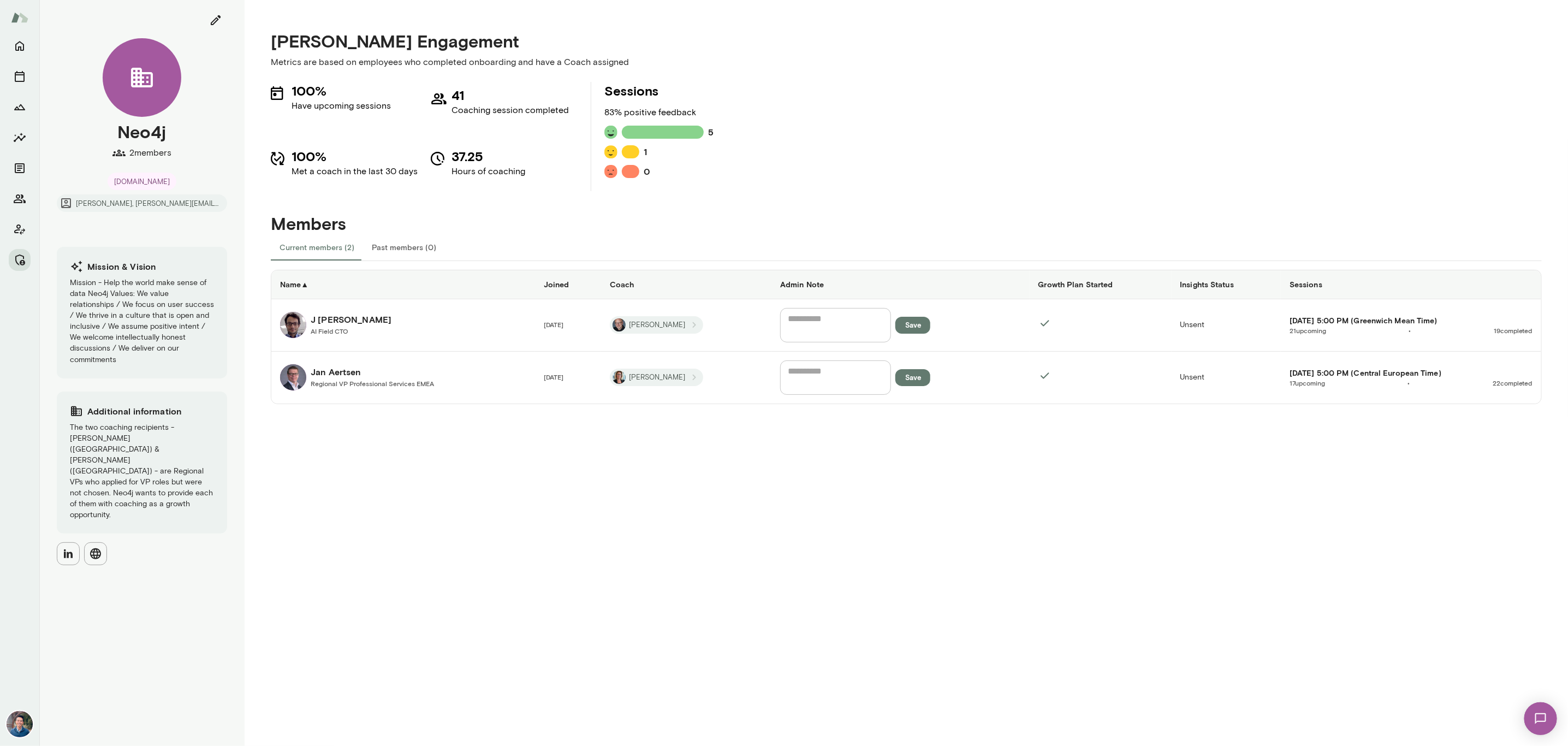
click at [339, 313] on h6 "J Barrasa" at bounding box center [351, 319] width 81 height 13
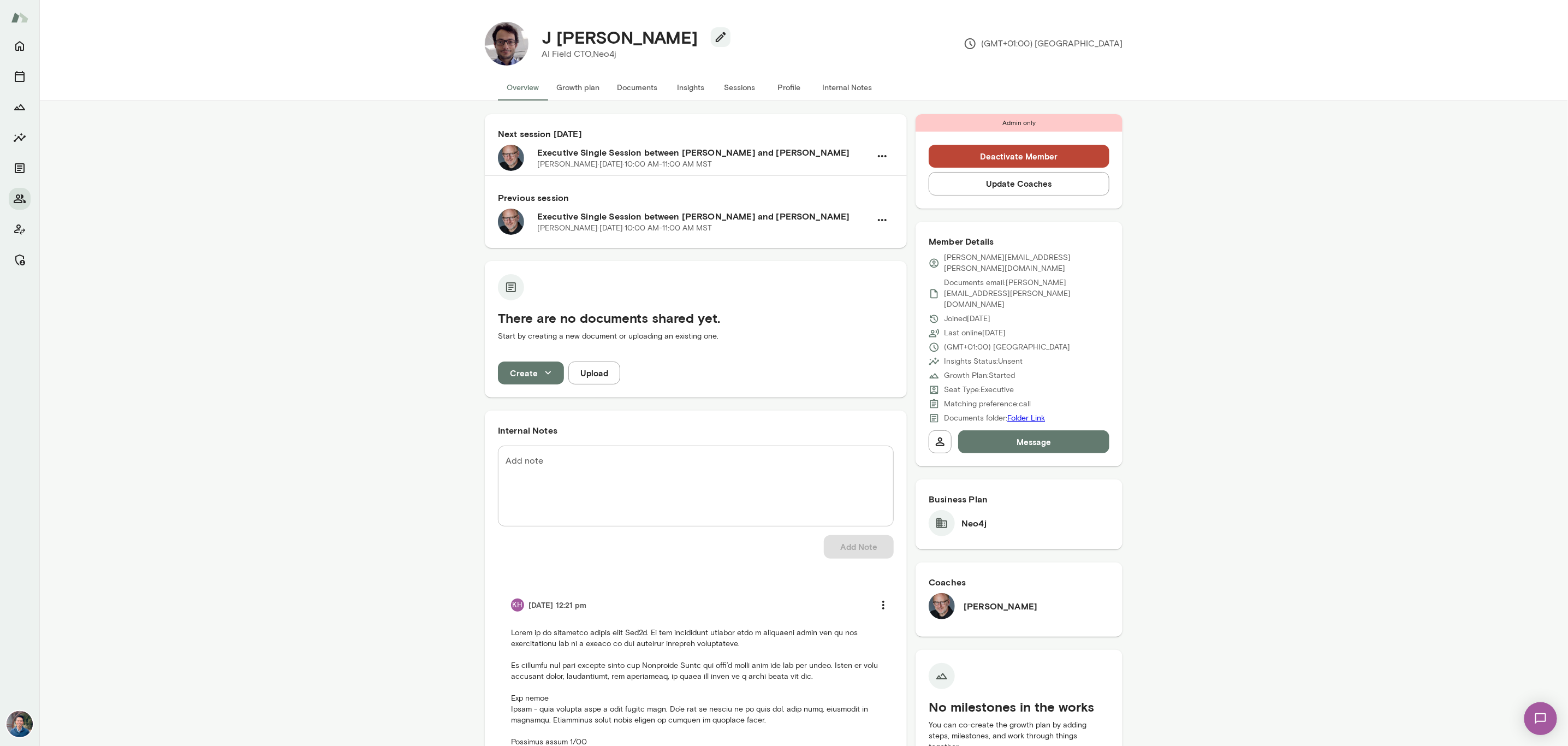
click at [729, 91] on button "Sessions" at bounding box center [739, 87] width 49 height 26
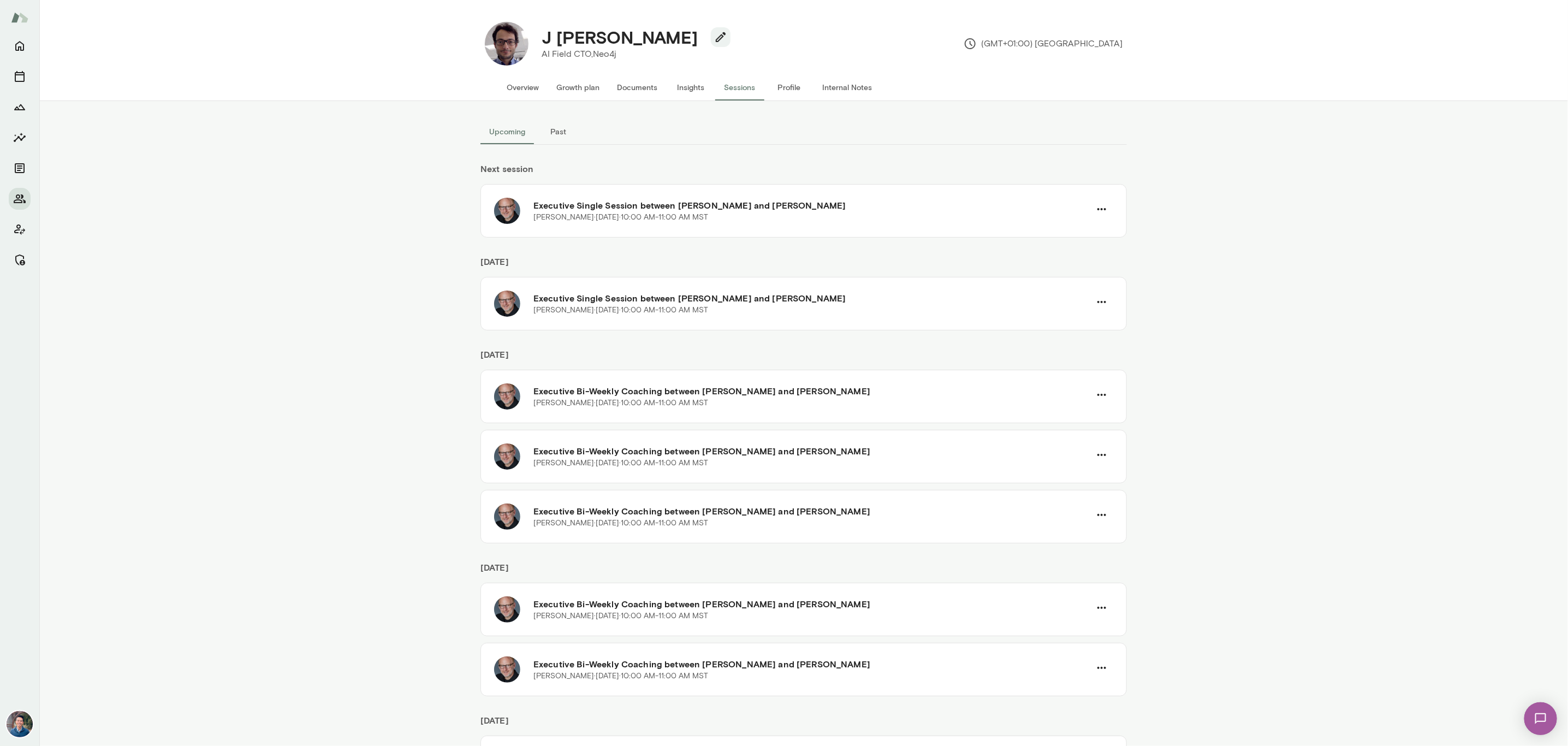
click at [558, 132] on button "Past" at bounding box center [559, 132] width 49 height 26
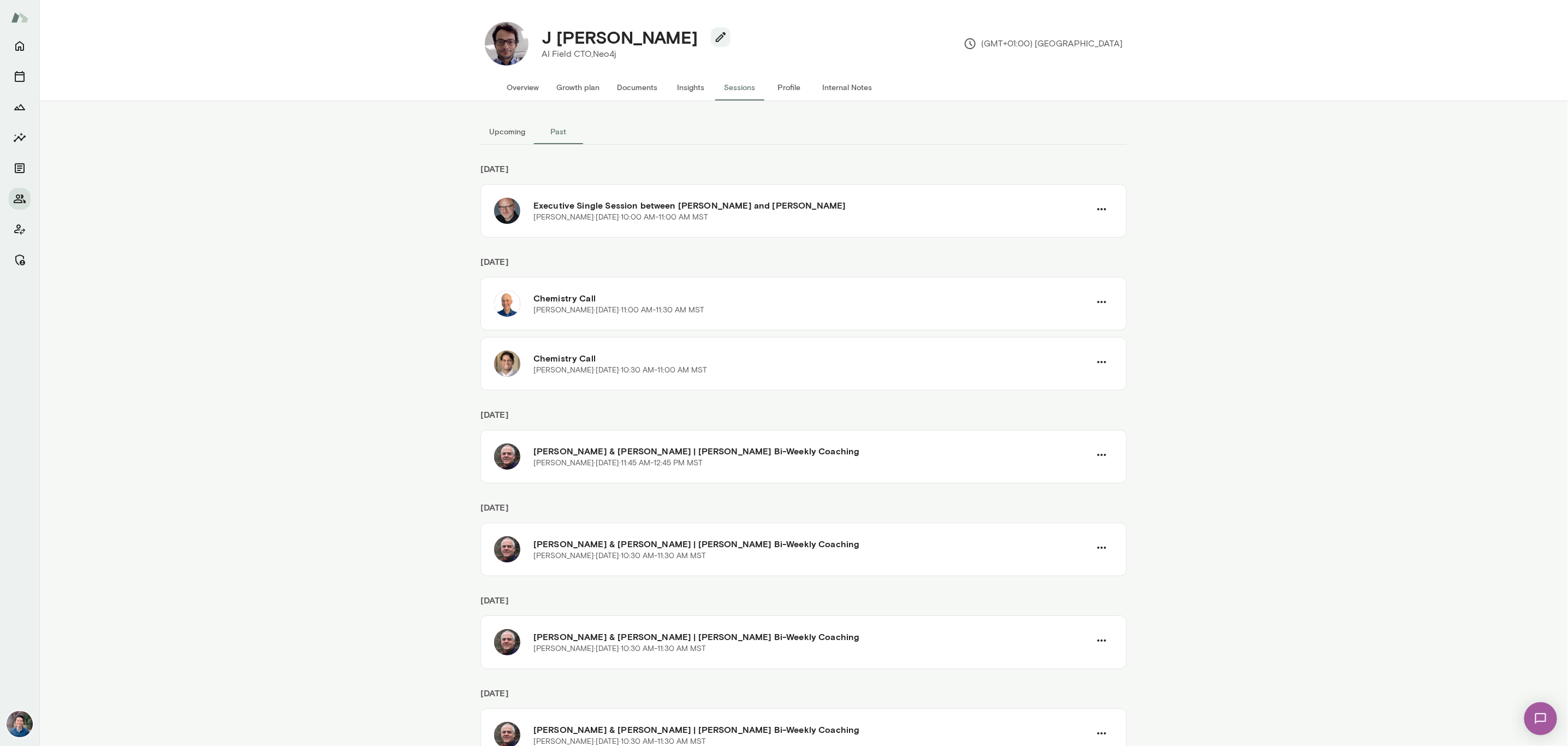
click at [522, 132] on button "Upcoming" at bounding box center [507, 132] width 54 height 26
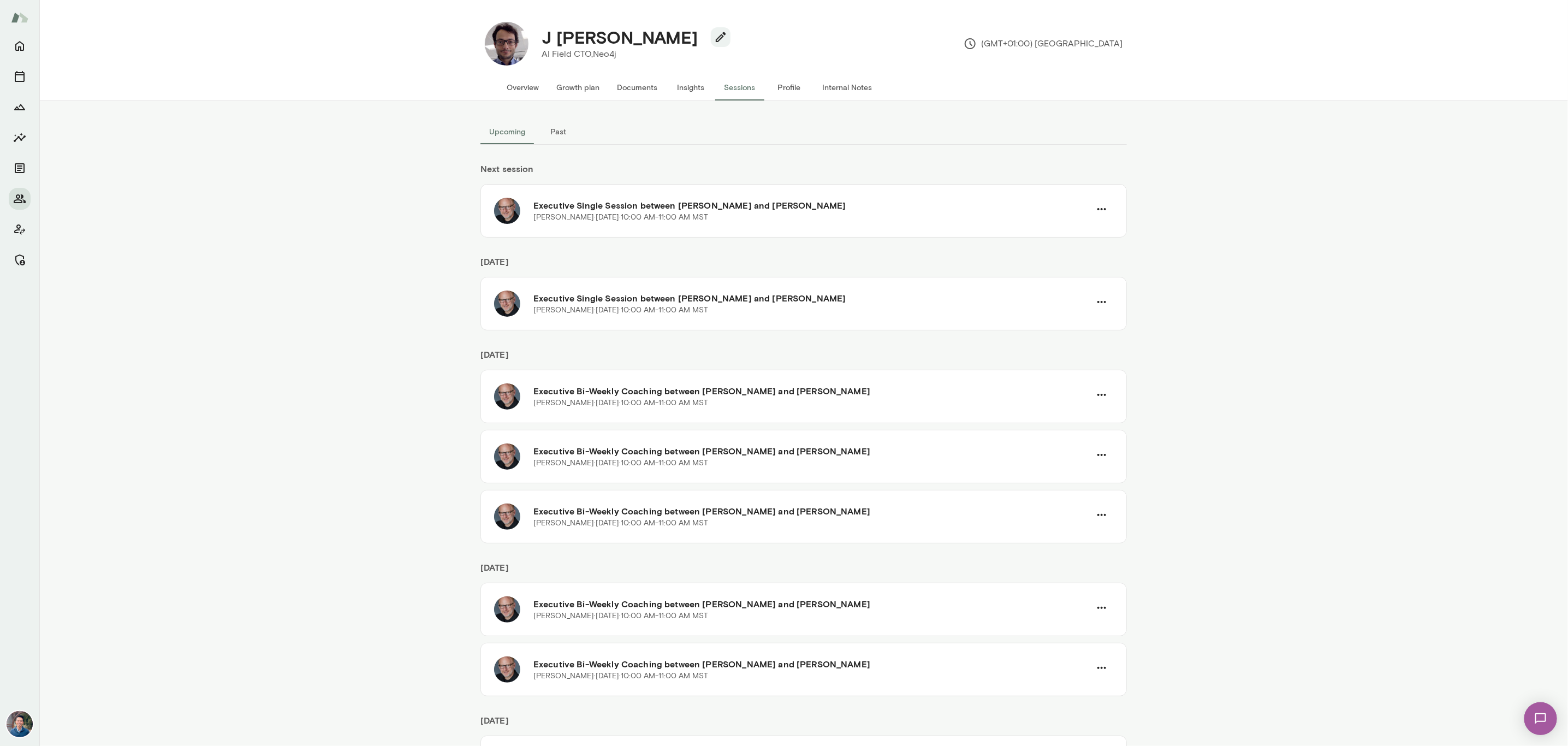
click at [506, 140] on button "Upcoming" at bounding box center [507, 132] width 54 height 26
click at [550, 131] on button "Past" at bounding box center [559, 132] width 49 height 26
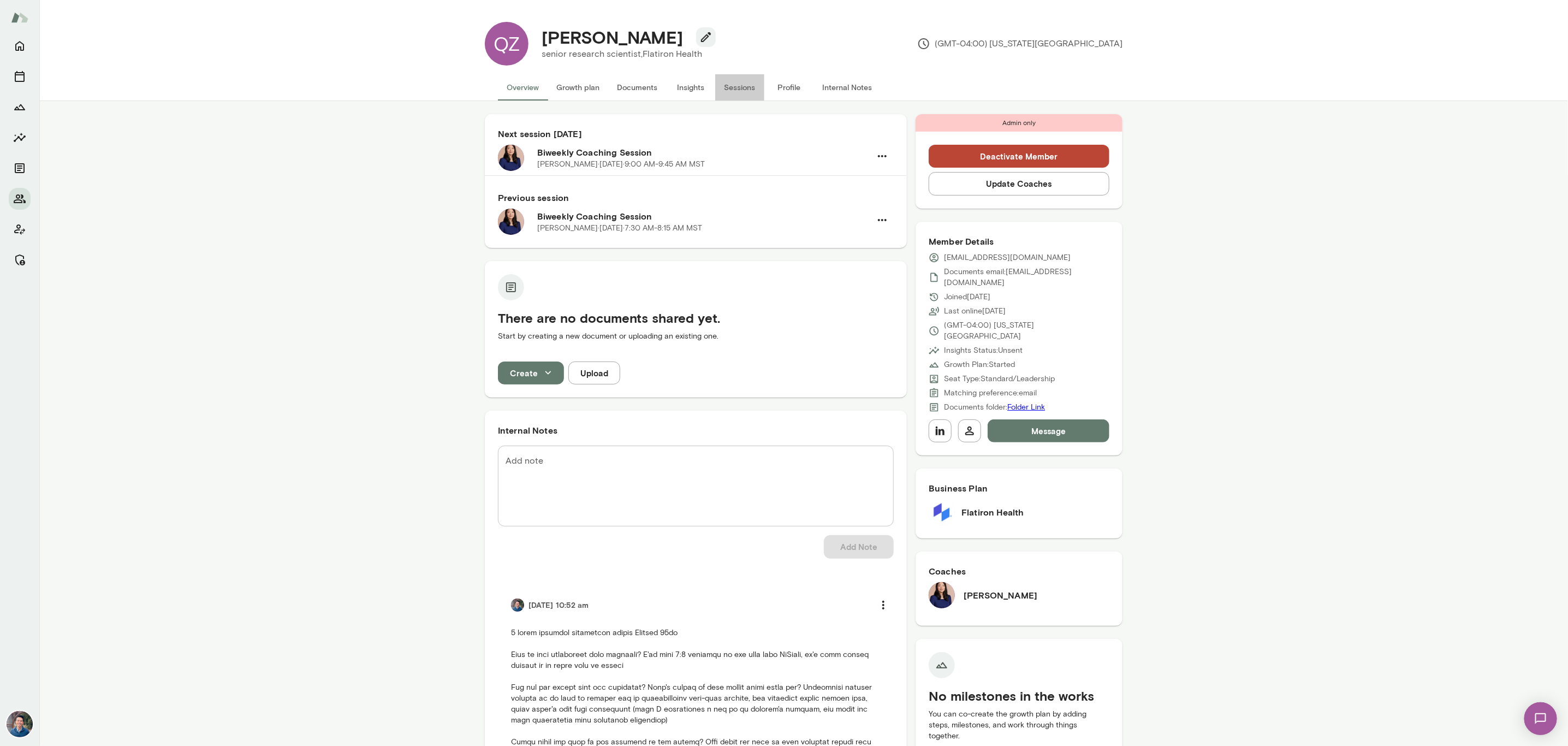
click at [721, 84] on button "Sessions" at bounding box center [739, 87] width 49 height 26
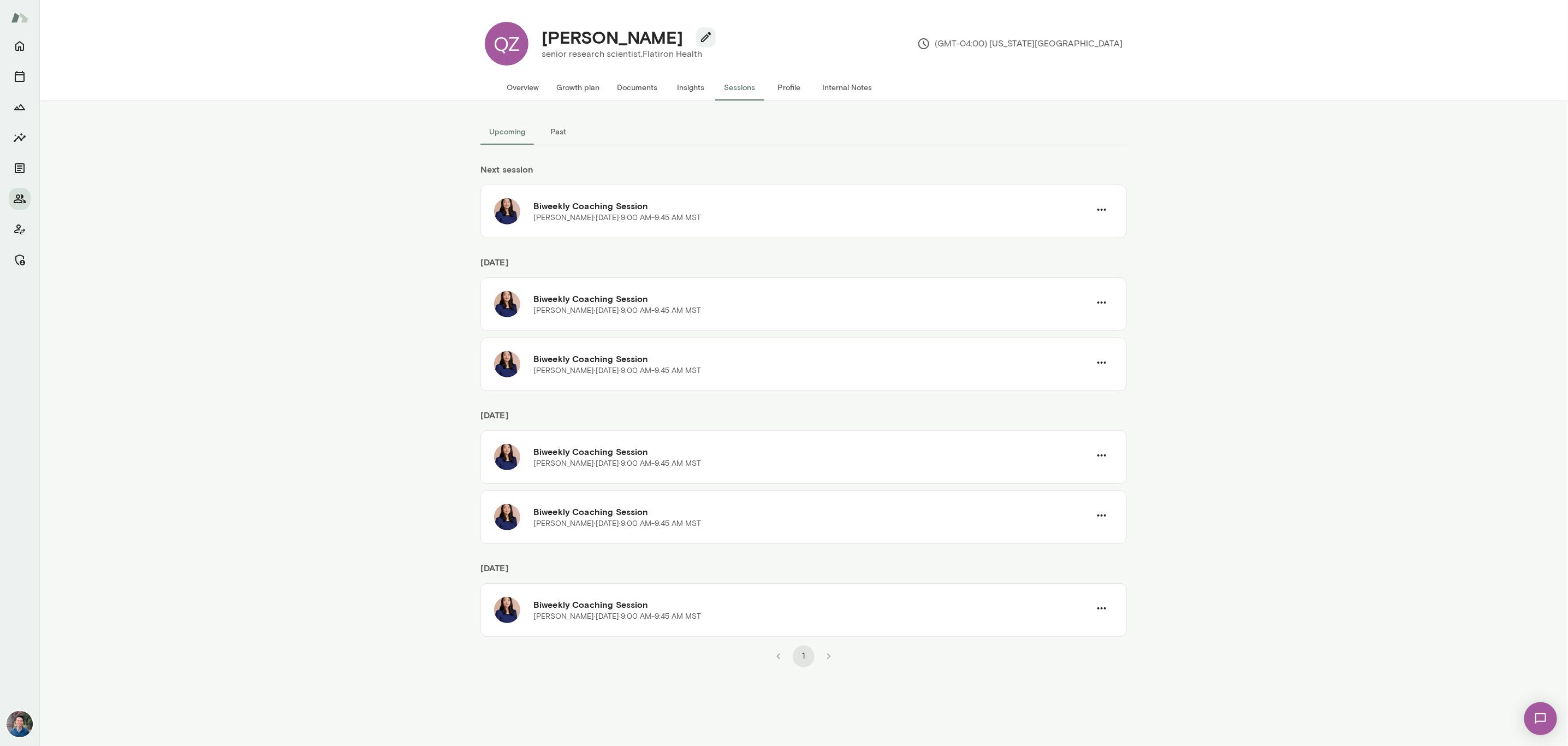
click at [554, 130] on button "Past" at bounding box center [559, 132] width 49 height 26
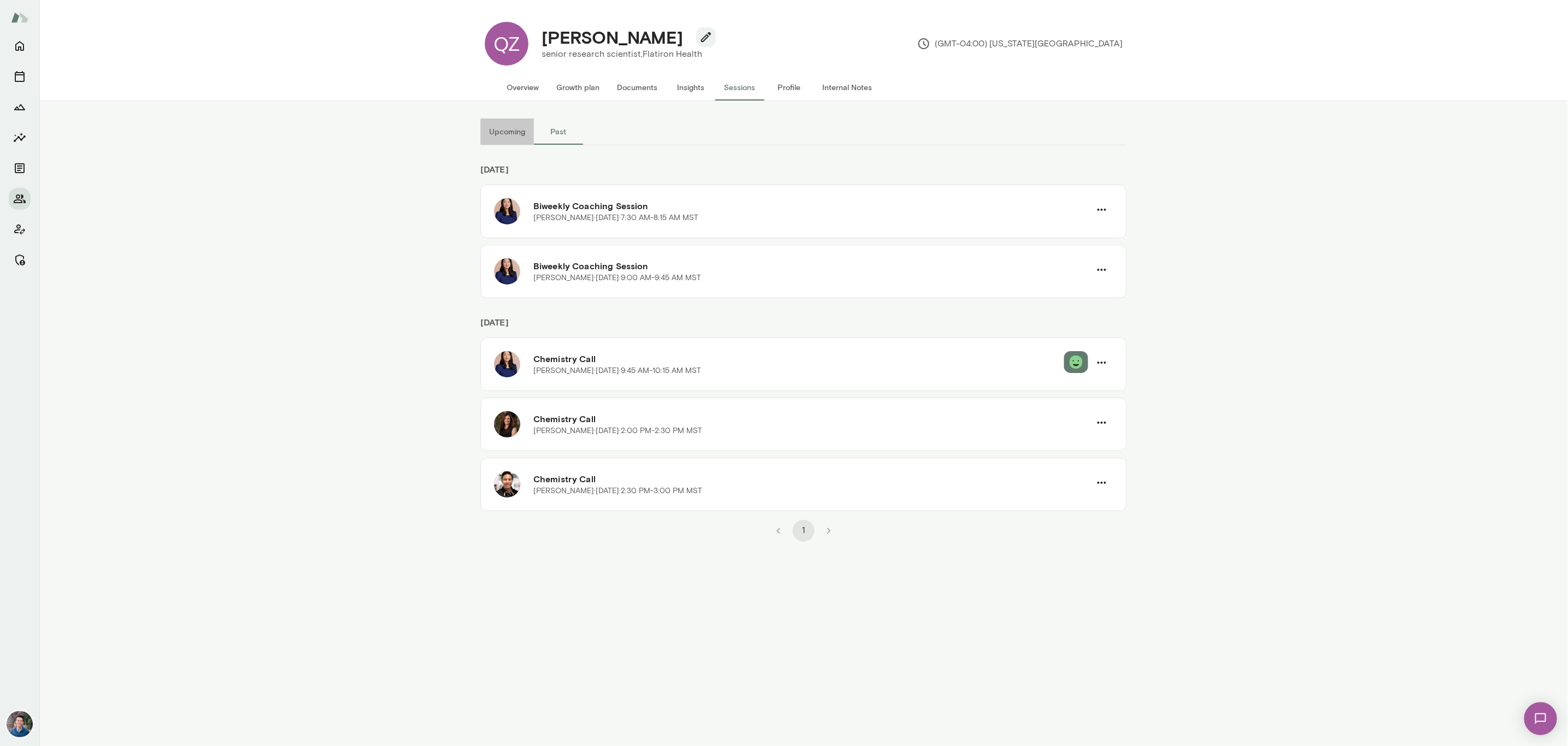
click at [498, 134] on button "Upcoming" at bounding box center [507, 132] width 54 height 26
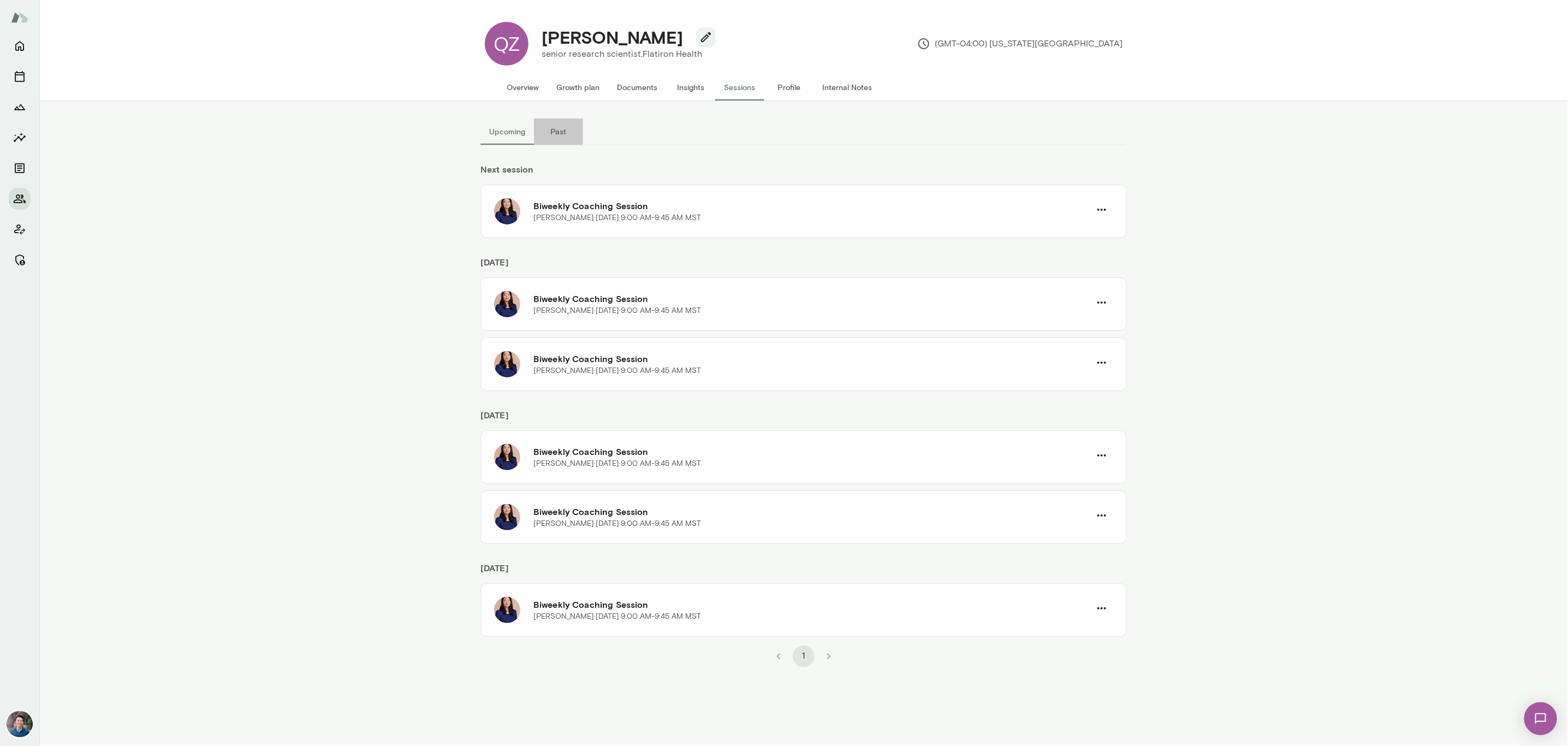
click at [561, 132] on button "Past" at bounding box center [559, 132] width 49 height 26
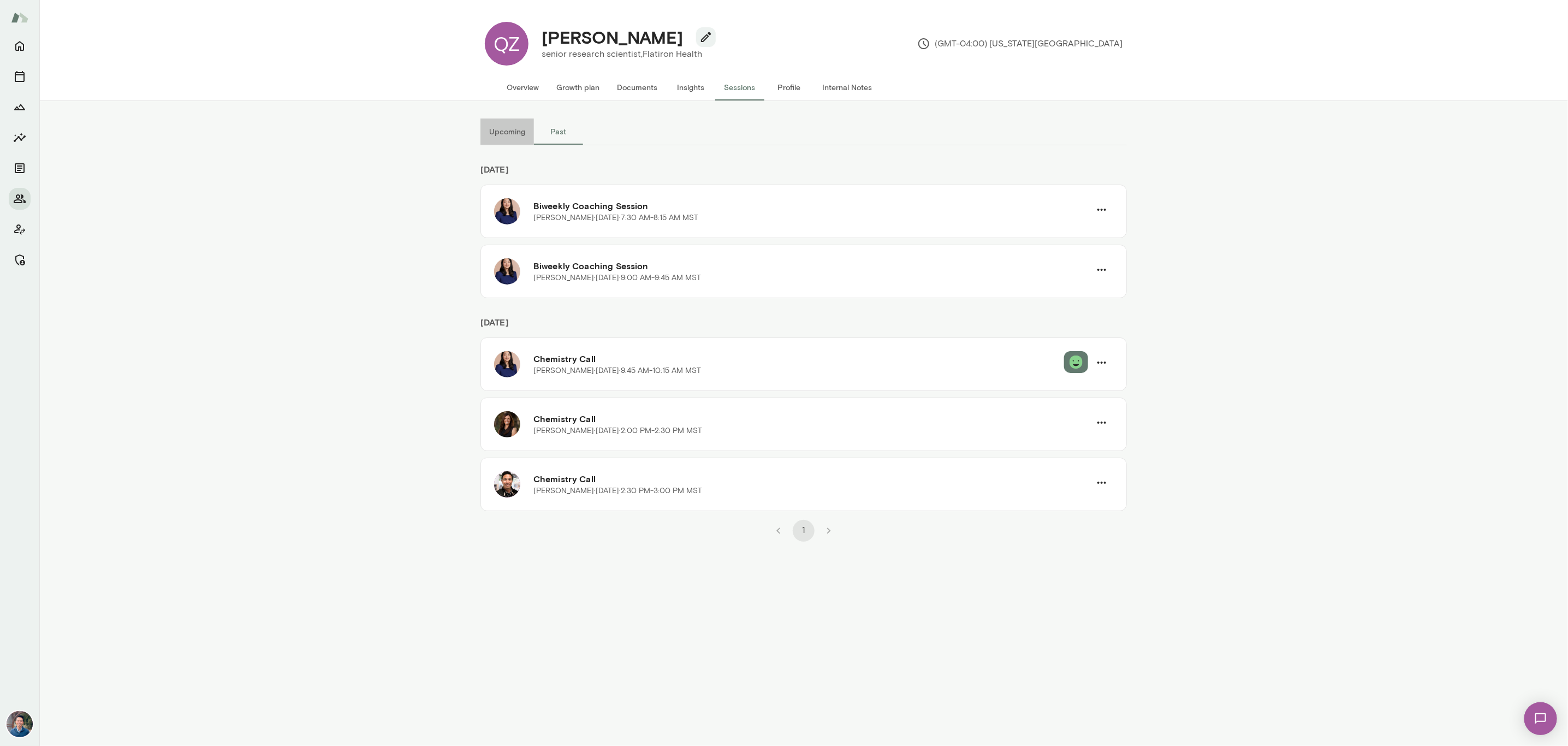
click at [508, 131] on button "Upcoming" at bounding box center [507, 132] width 54 height 26
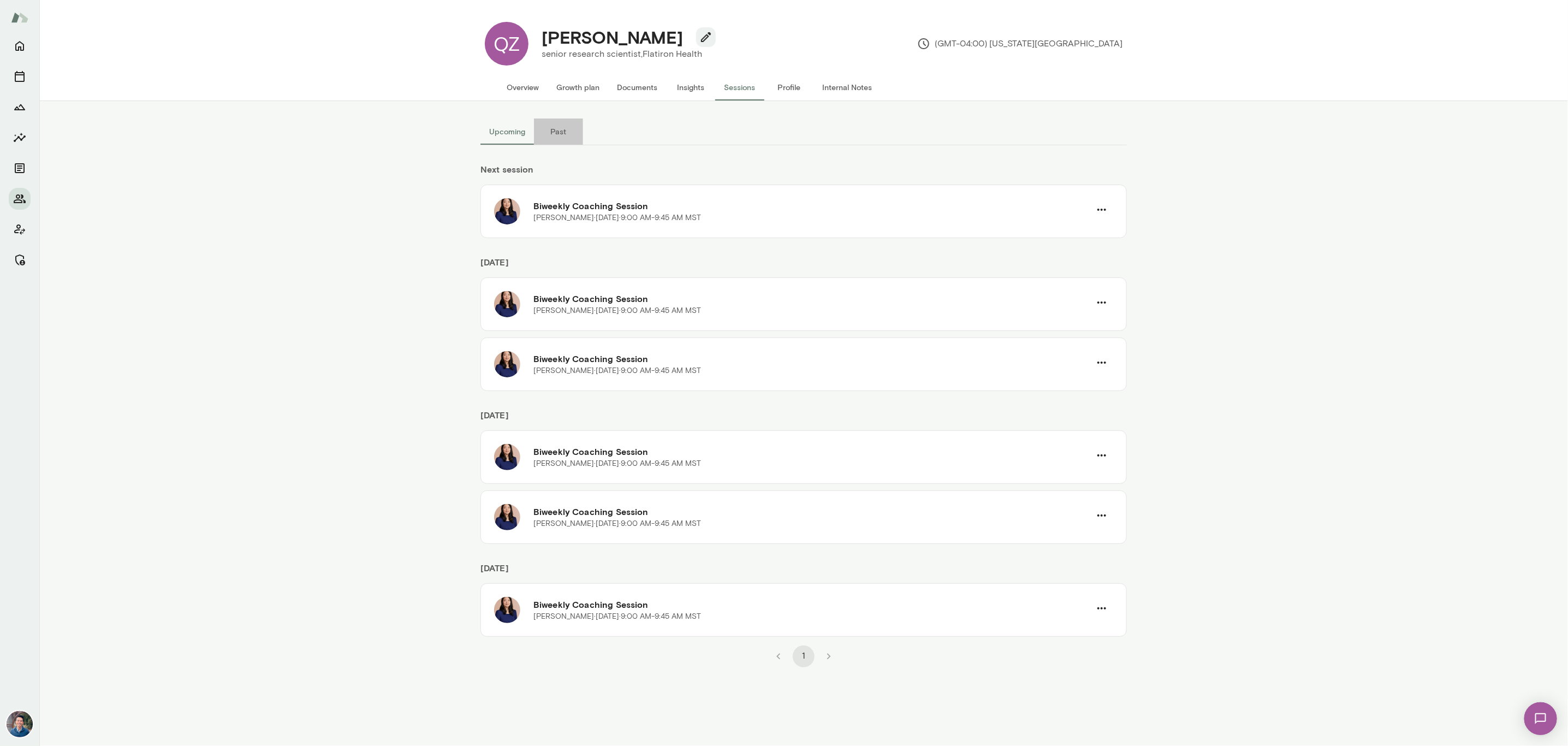
click at [559, 136] on button "Past" at bounding box center [559, 132] width 49 height 26
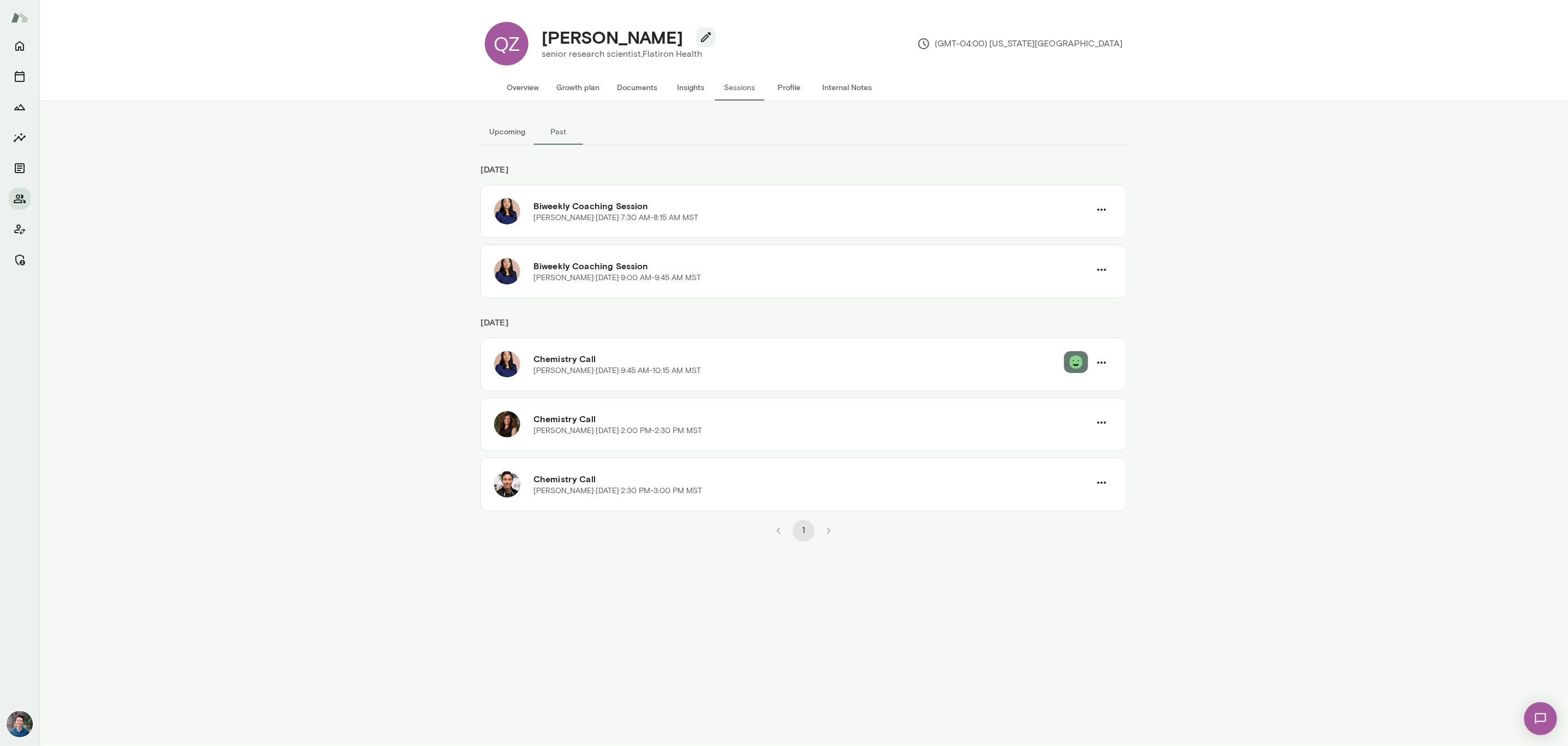
click at [509, 136] on button "Upcoming" at bounding box center [507, 132] width 54 height 26
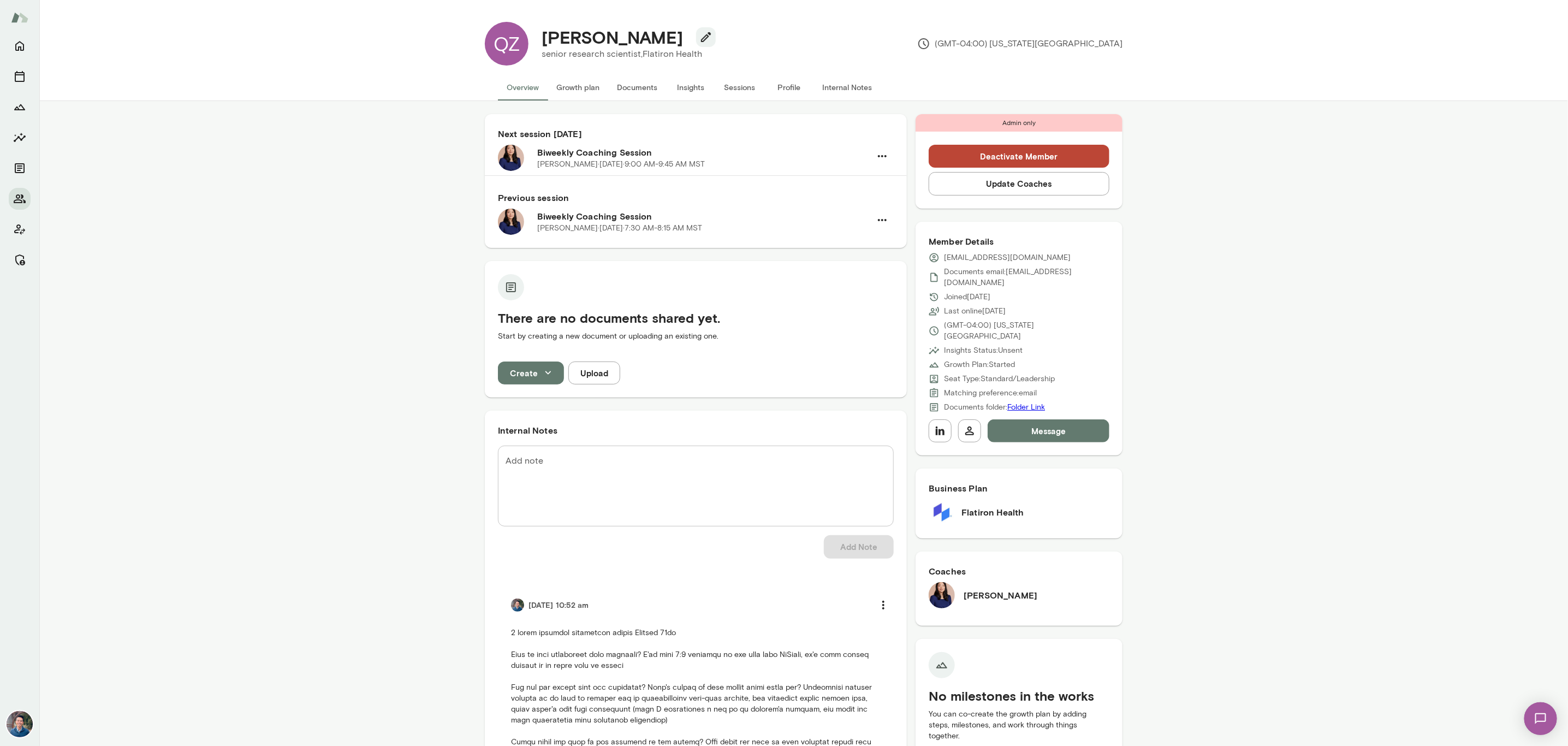
click at [745, 88] on button "Sessions" at bounding box center [739, 87] width 49 height 26
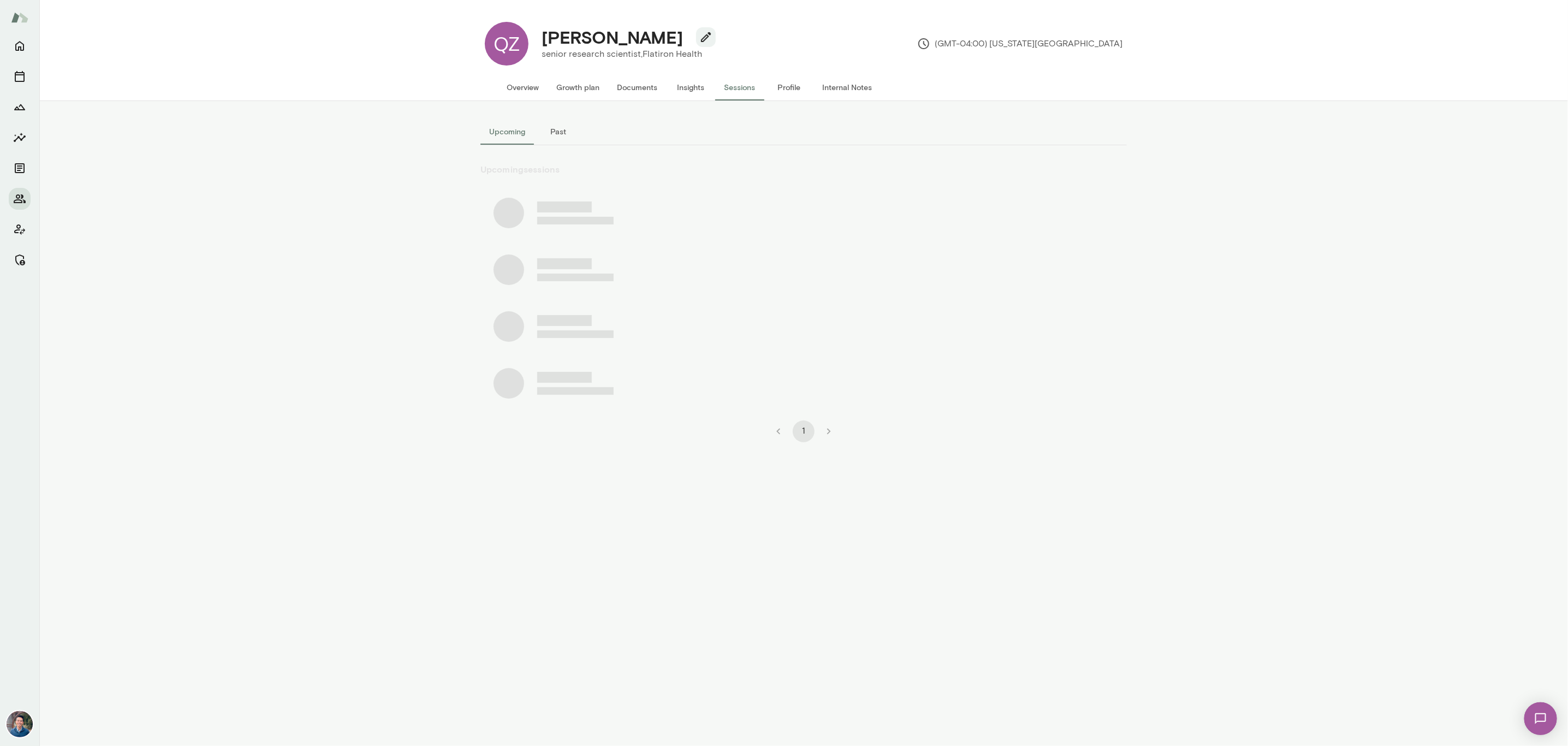
click at [563, 140] on button "Past" at bounding box center [559, 132] width 49 height 26
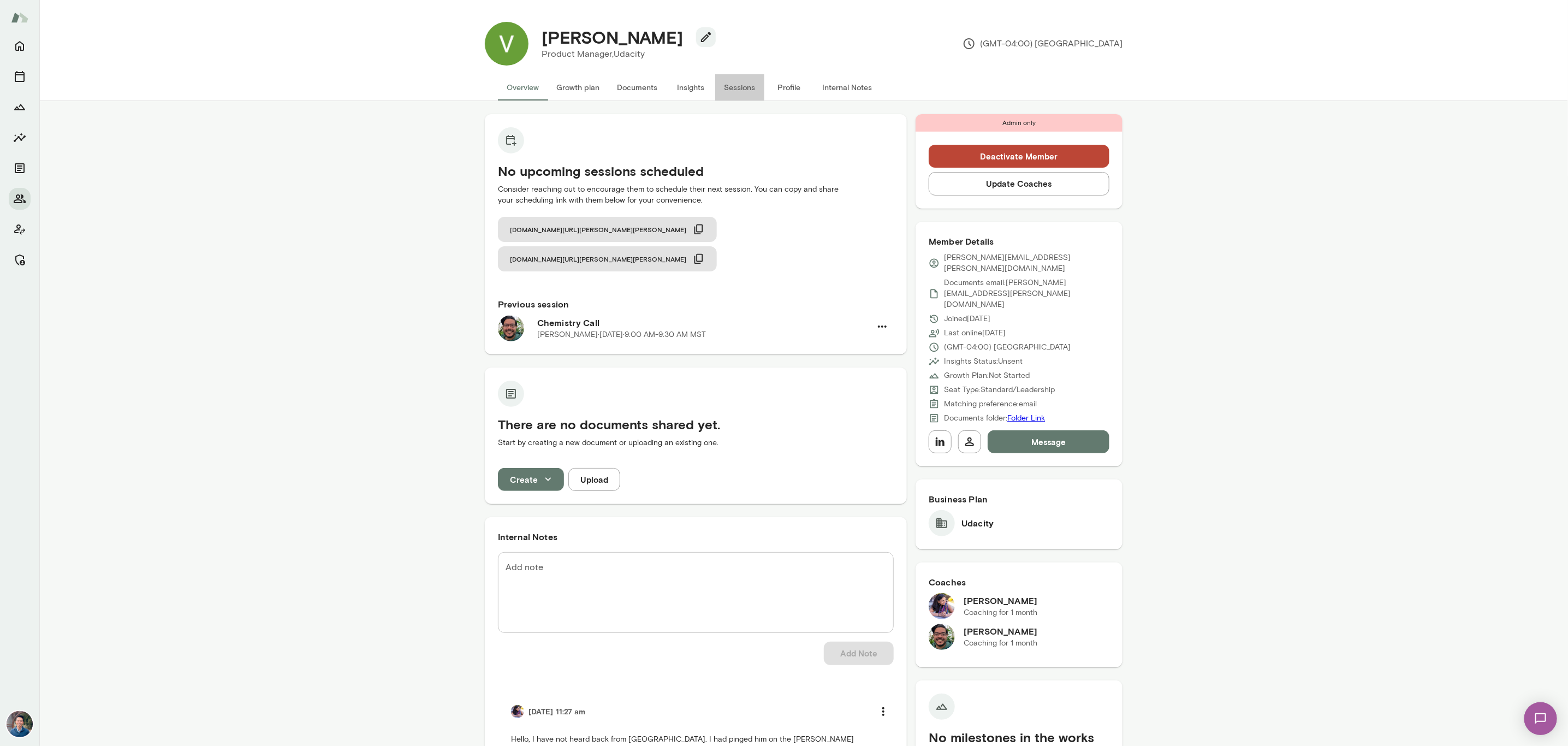
click at [732, 87] on button "Sessions" at bounding box center [739, 87] width 49 height 26
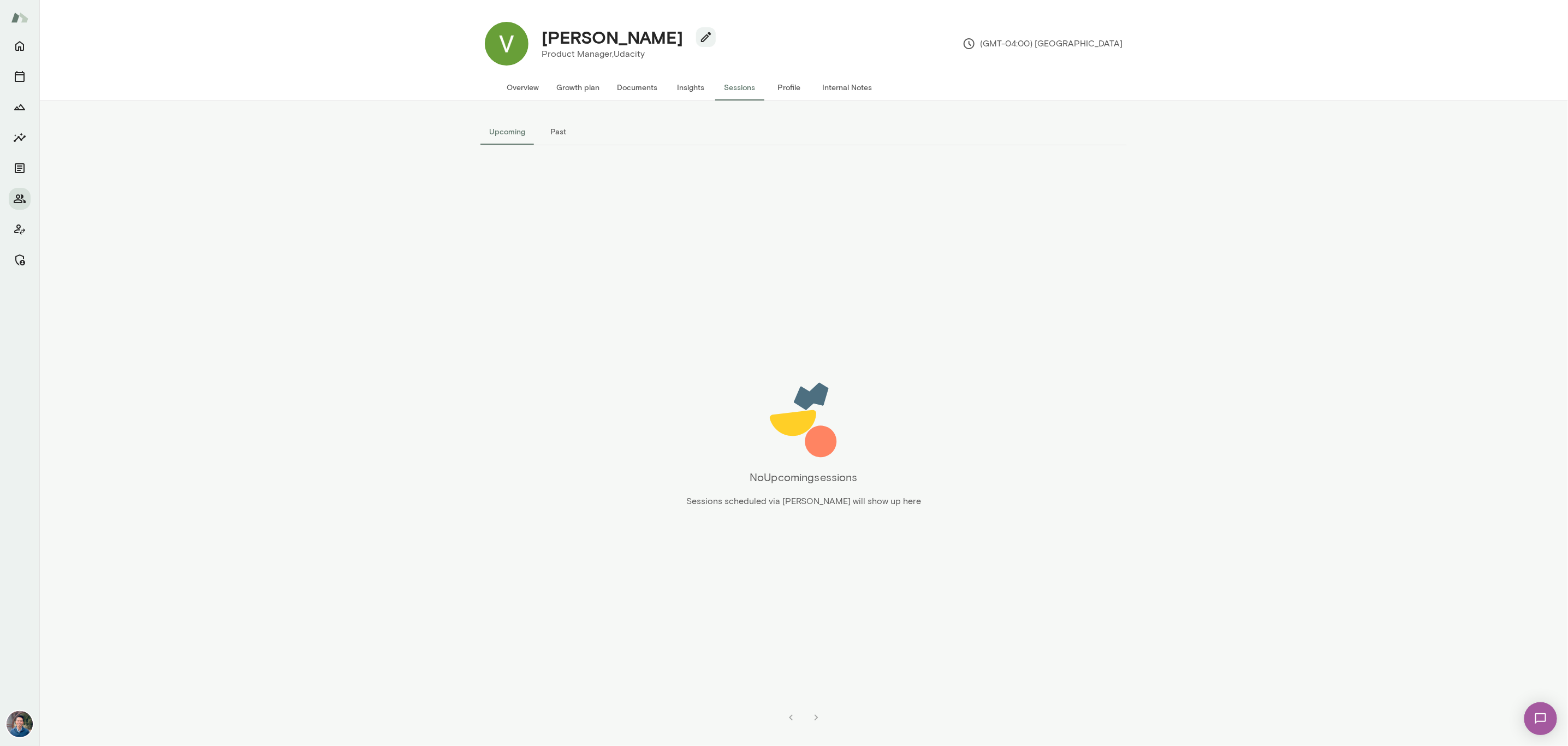
click at [552, 132] on button "Past" at bounding box center [559, 132] width 49 height 26
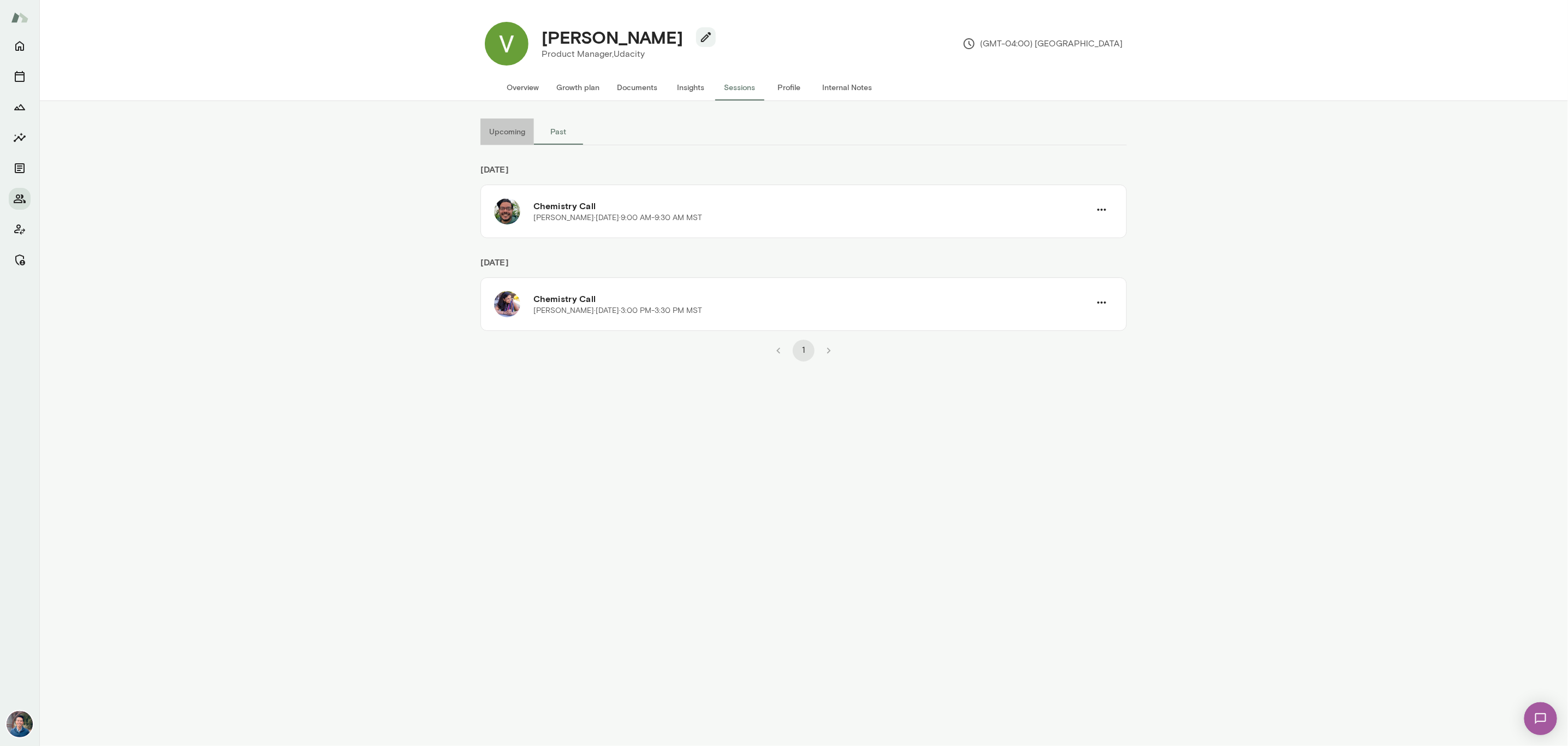
click at [510, 136] on button "Upcoming" at bounding box center [507, 132] width 54 height 26
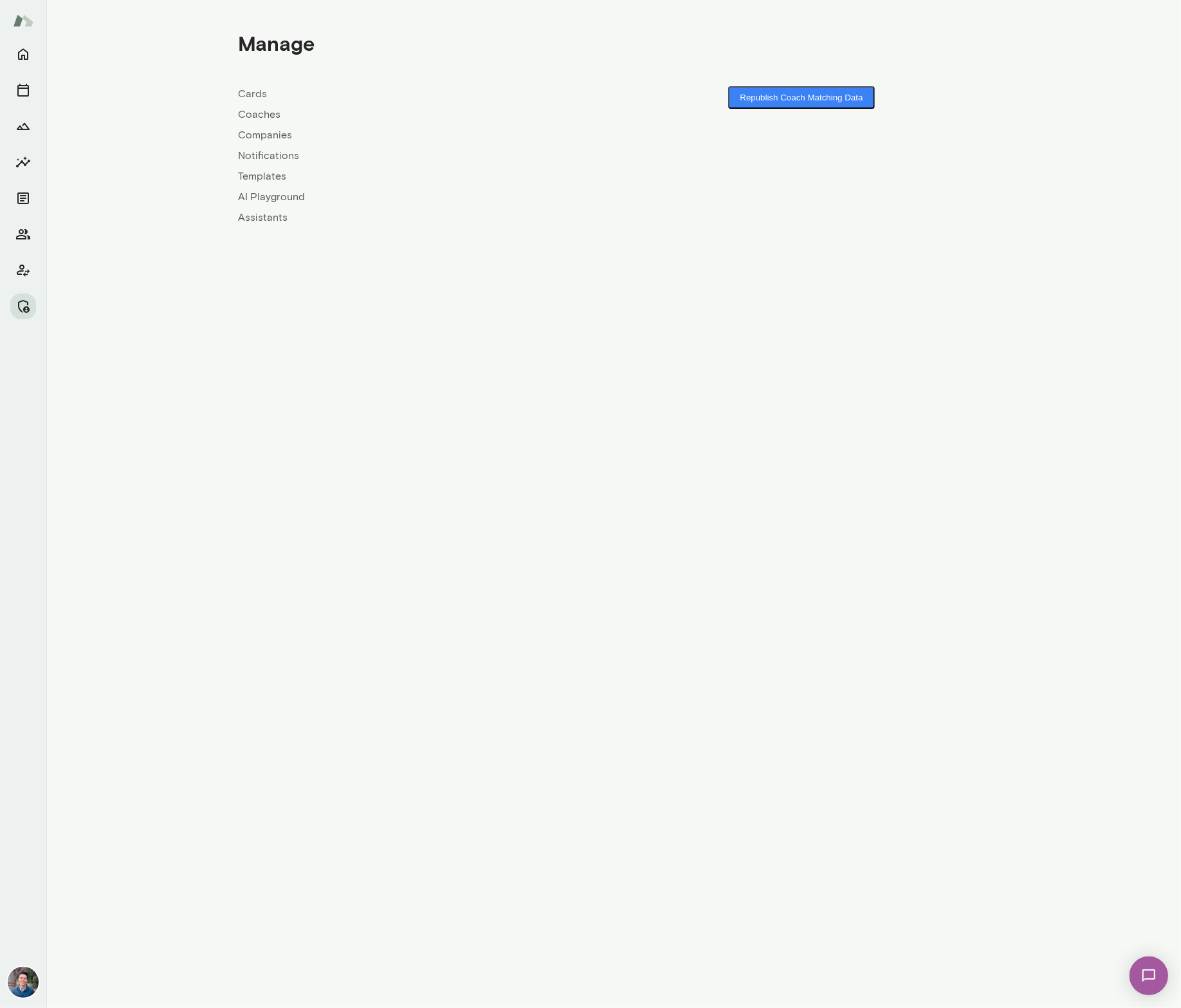
click at [274, 136] on link "Companies" at bounding box center [426, 135] width 375 height 15
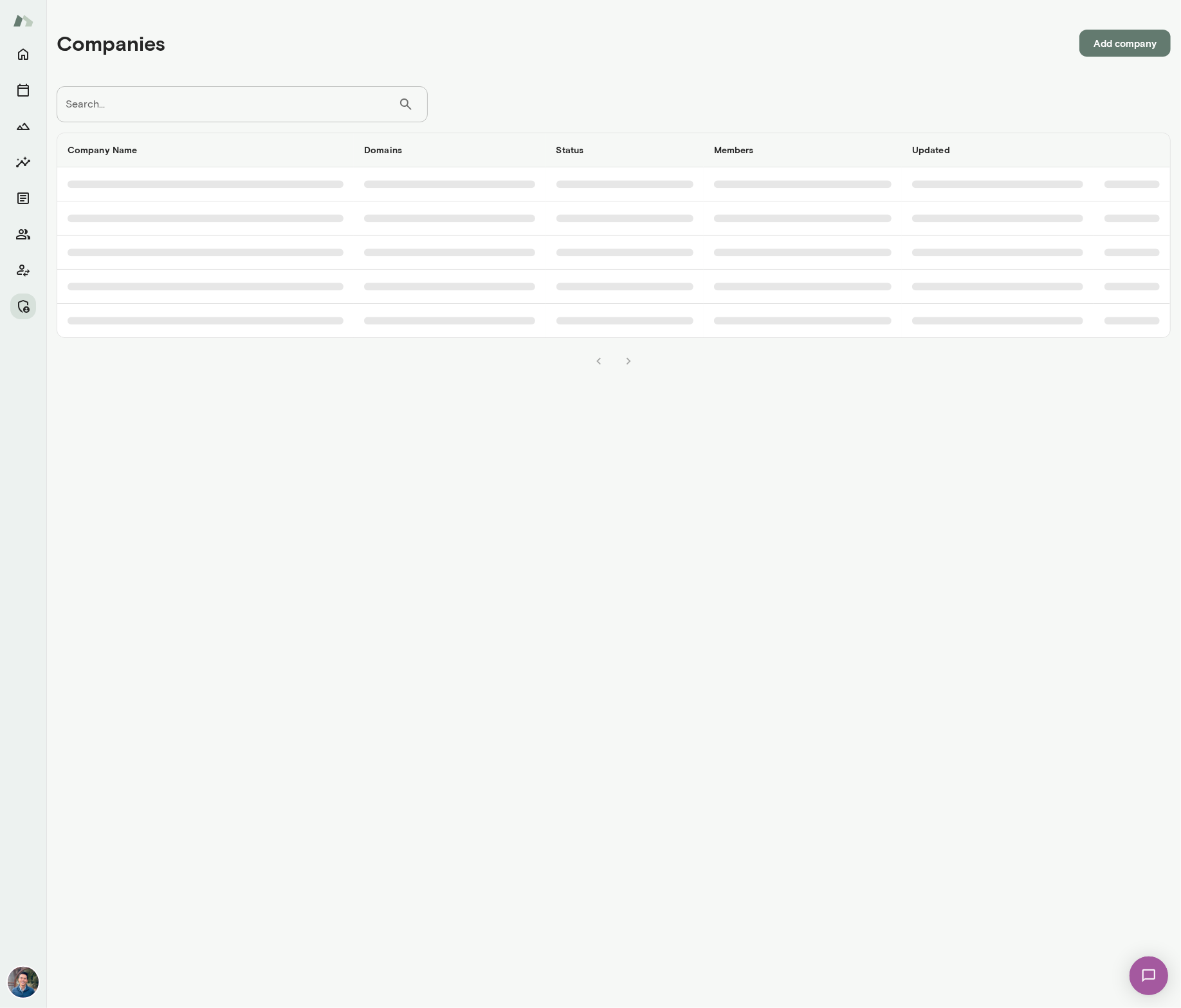
click at [184, 101] on input "Search..." at bounding box center [227, 104] width 341 height 36
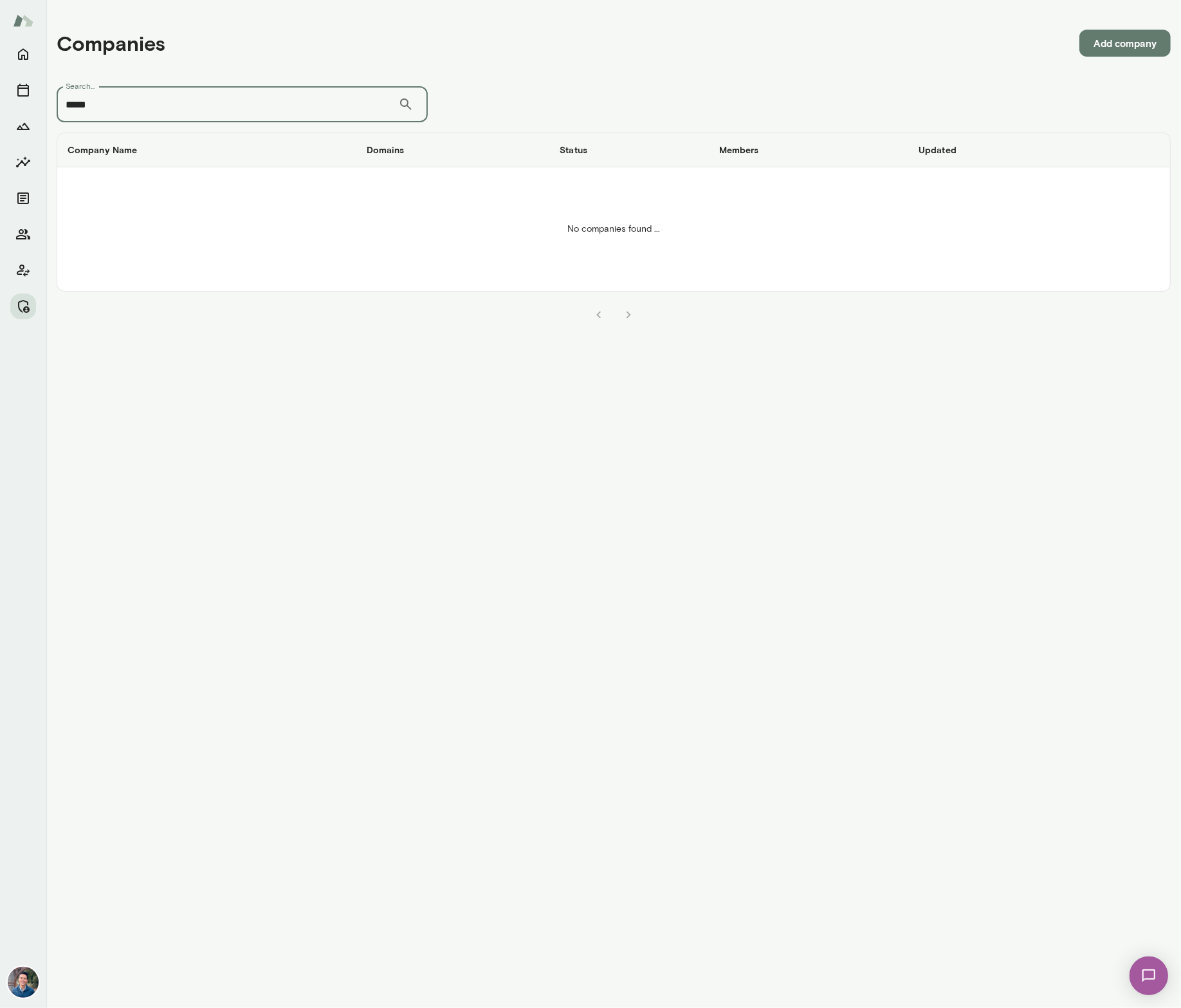
type input "*****"
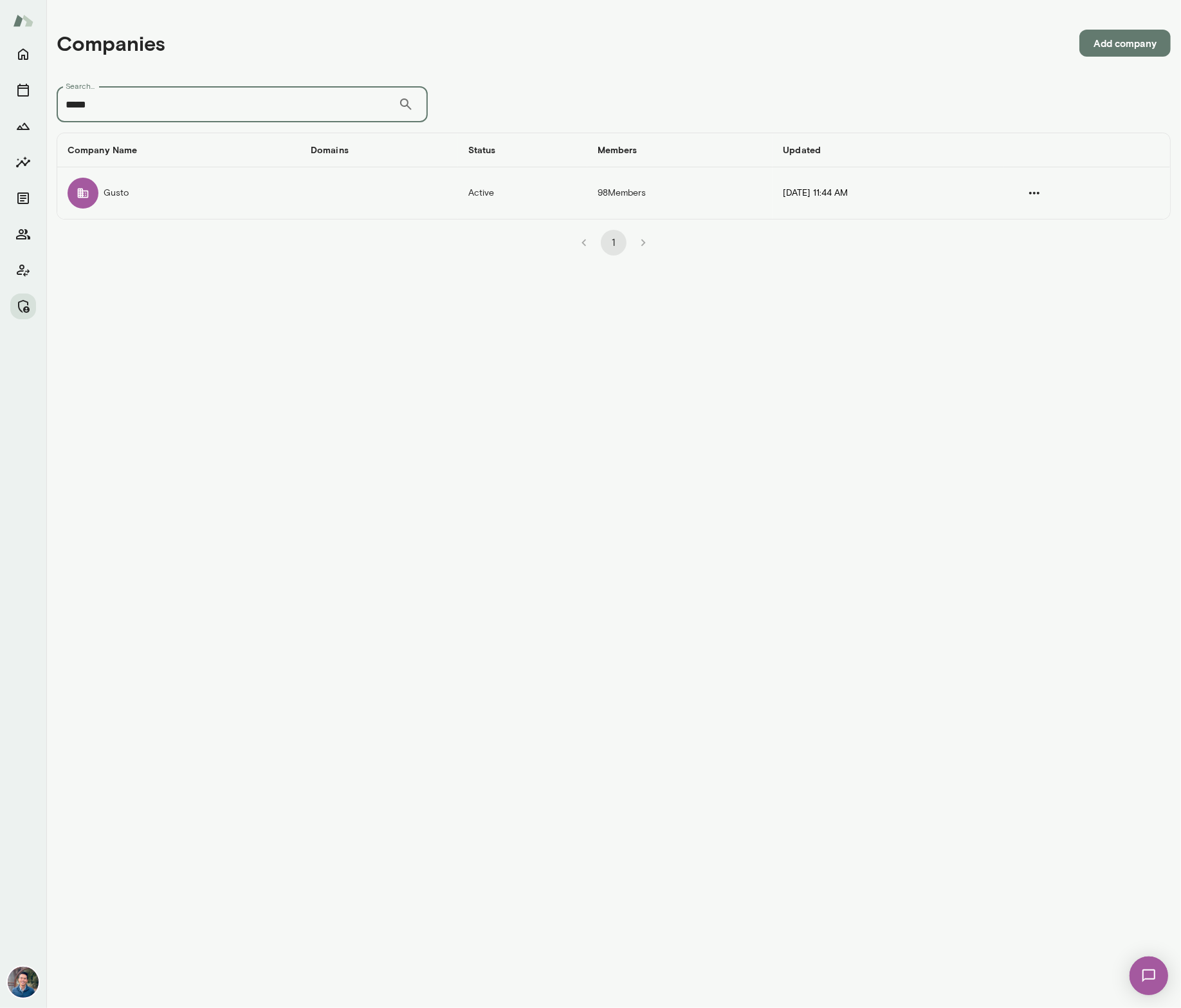
click at [113, 196] on td "Gusto" at bounding box center [179, 193] width 243 height 51
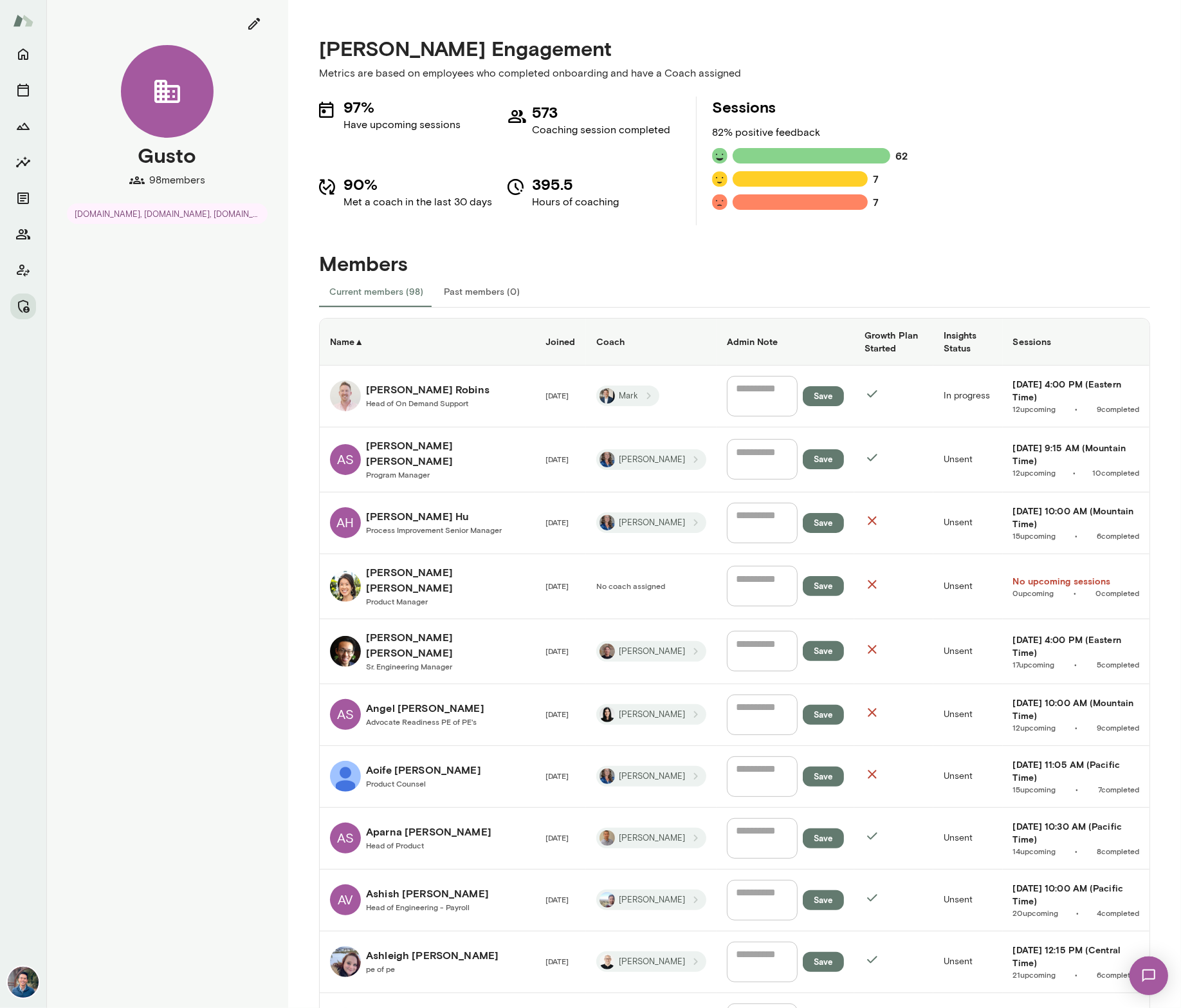
click at [1044, 343] on h6 "Sessions" at bounding box center [1076, 342] width 126 height 13
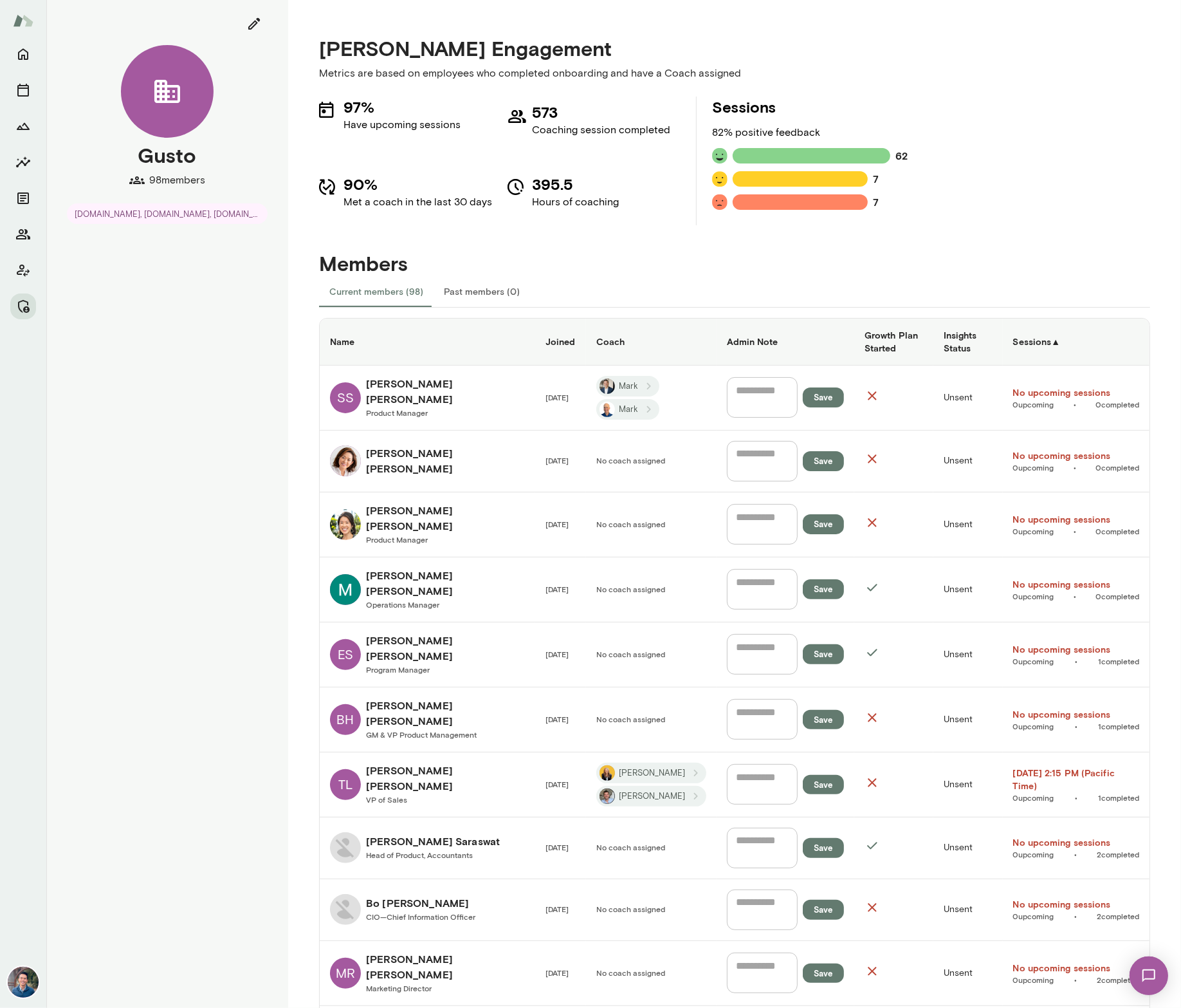
scroll to position [2, 0]
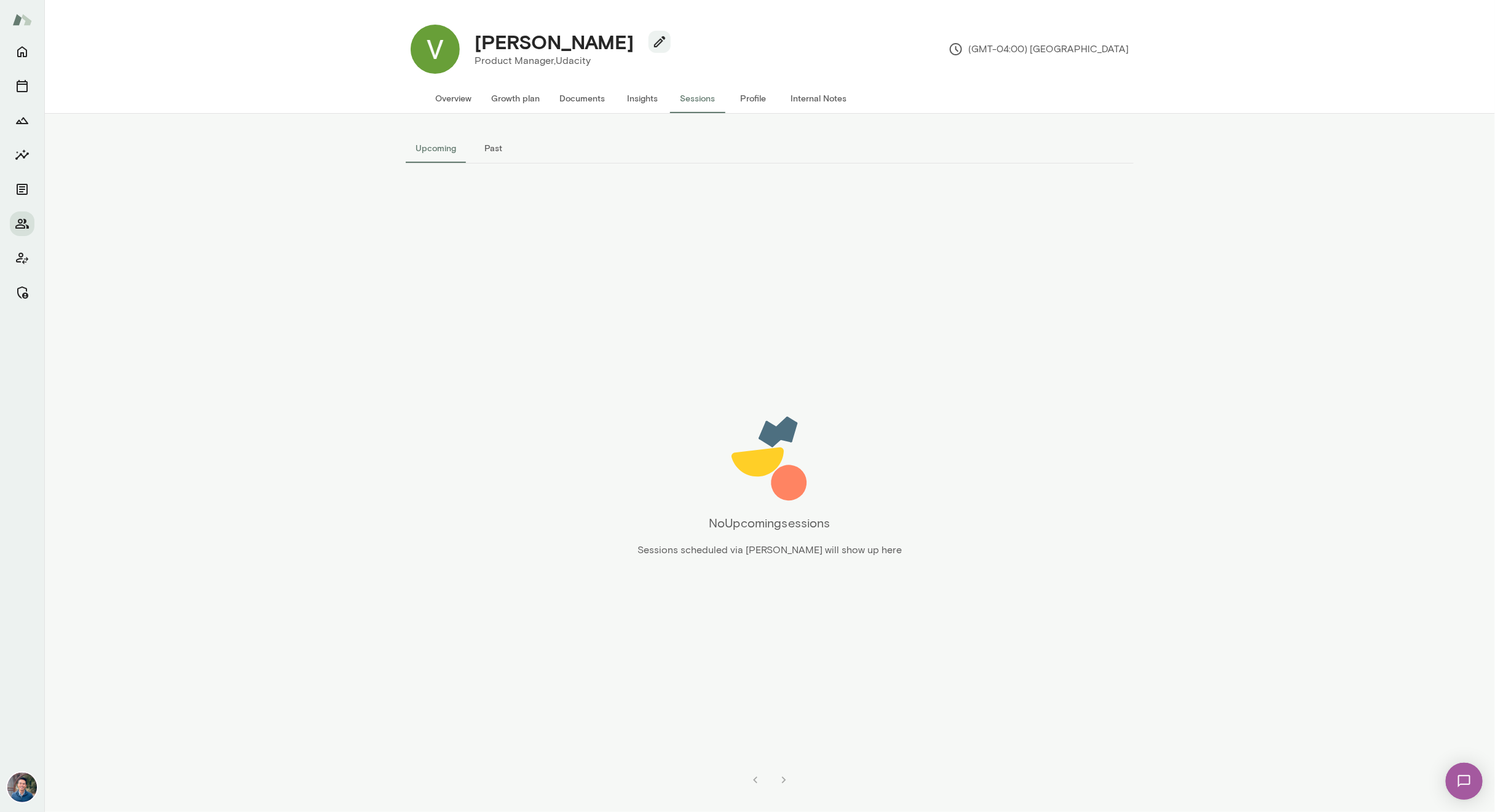
click at [1066, 285] on div "No Upcoming sessions Sessions scheduled via [PERSON_NAME] will show up here" at bounding box center [770, 485] width 728 height 546
